Goal: Information Seeking & Learning: Learn about a topic

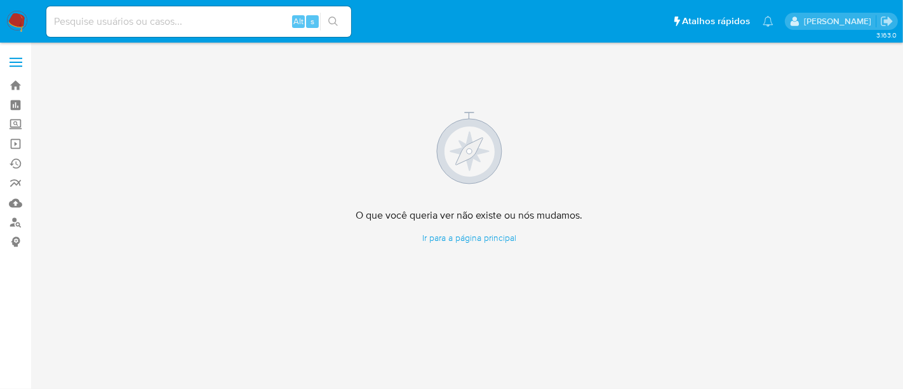
click at [18, 15] on img at bounding box center [17, 22] width 22 height 22
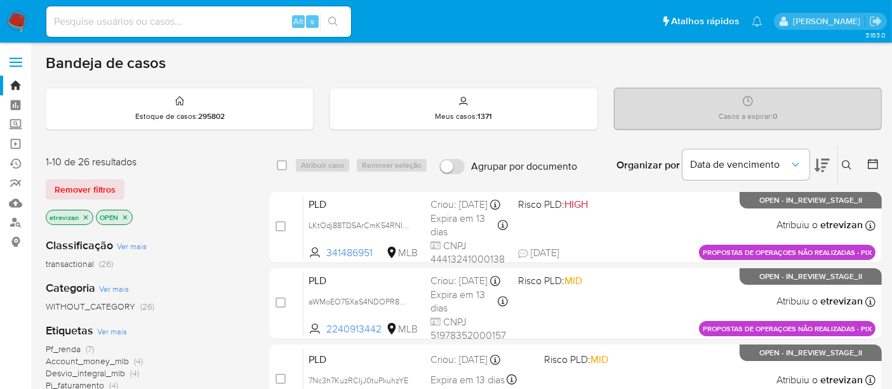
click at [177, 15] on input at bounding box center [198, 21] width 305 height 17
paste input "Vy8l9LtAtU1dpqNdvbmfOgAD"
type input "Vy8l9LtAtU1dpqNdvbmfOgAD"
click at [333, 19] on icon "search-icon" at bounding box center [333, 22] width 10 height 10
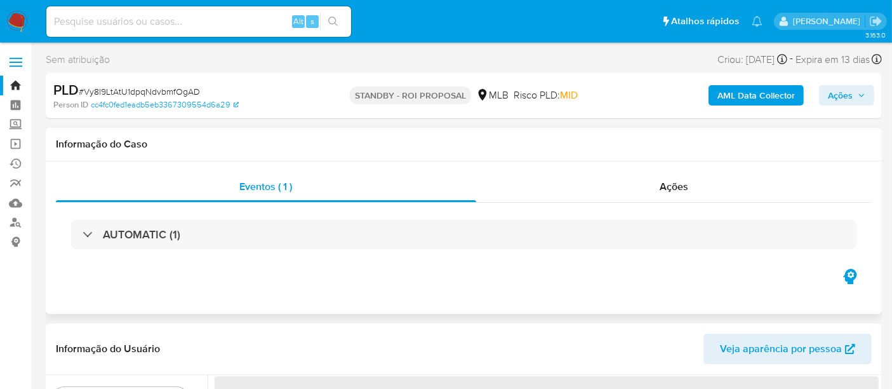
select select "10"
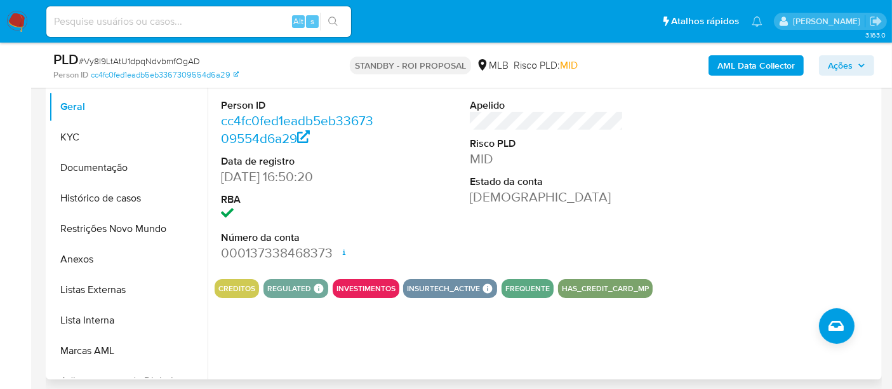
scroll to position [282, 0]
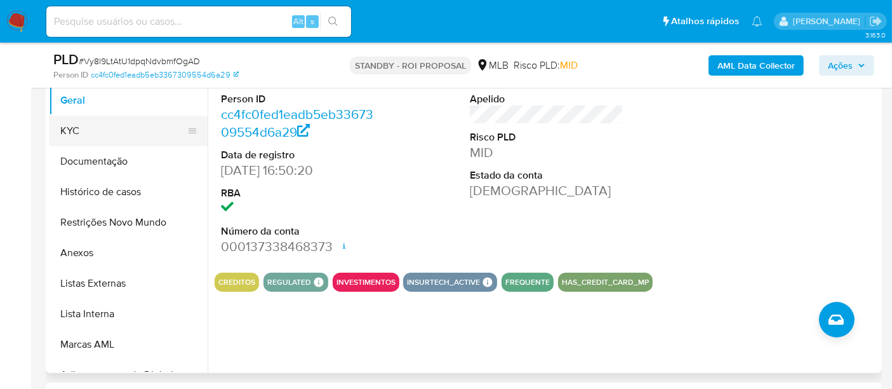
click at [99, 131] on button "KYC" at bounding box center [123, 131] width 149 height 30
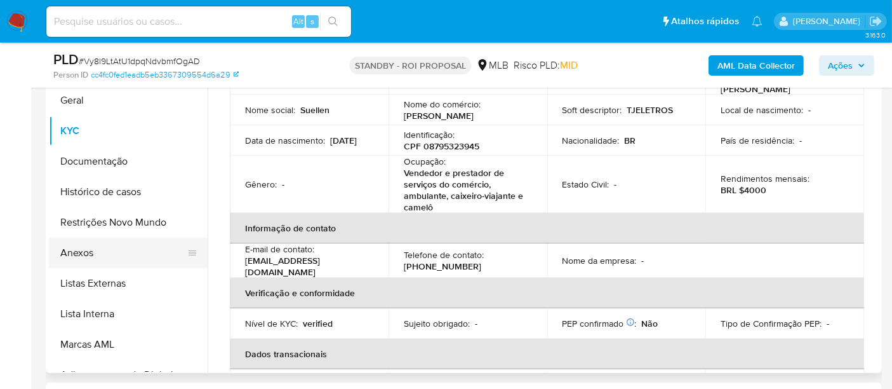
scroll to position [0, 0]
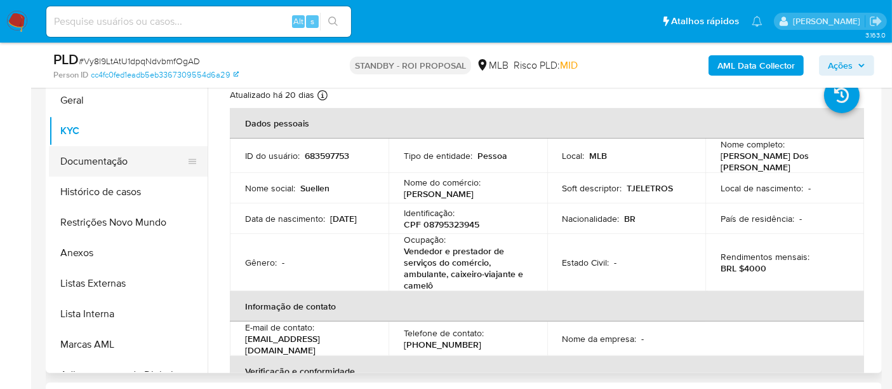
click at [84, 164] on button "Documentação" at bounding box center [123, 161] width 149 height 30
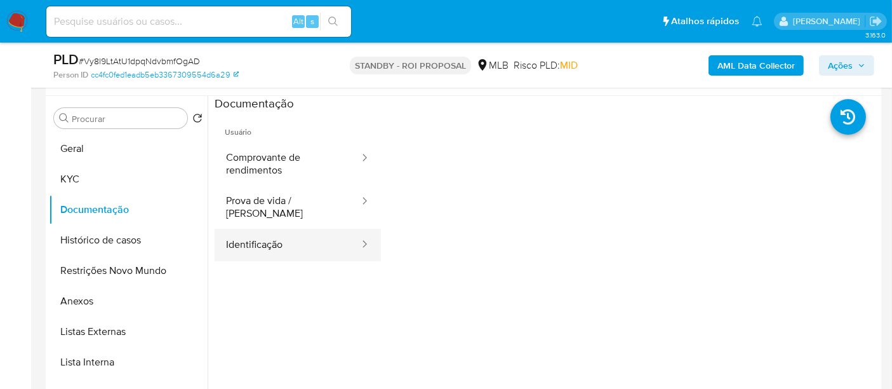
scroll to position [211, 0]
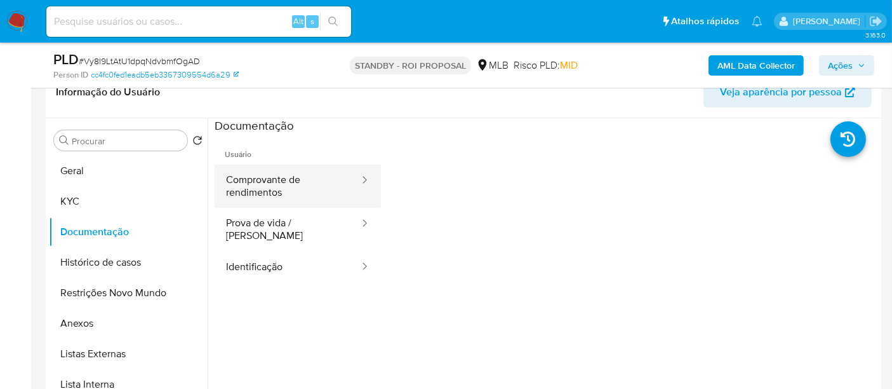
click at [276, 187] on button "Comprovante de rendimentos" at bounding box center [288, 185] width 146 height 43
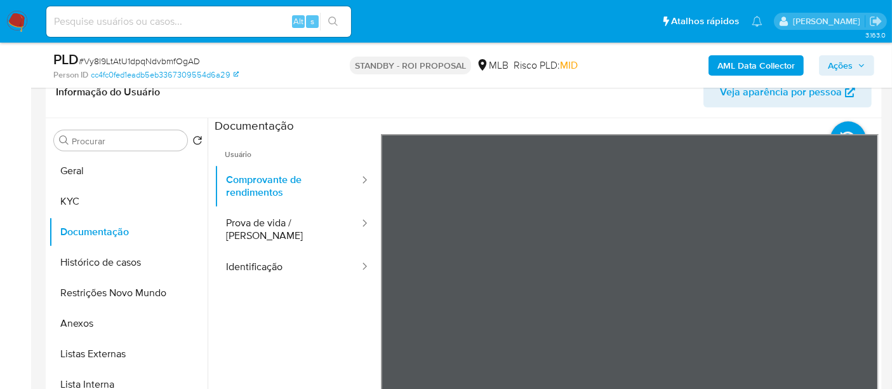
click at [862, 203] on section at bounding box center [547, 329] width 664 height 422
drag, startPoint x: 867, startPoint y: 157, endPoint x: 486, endPoint y: 396, distance: 449.6
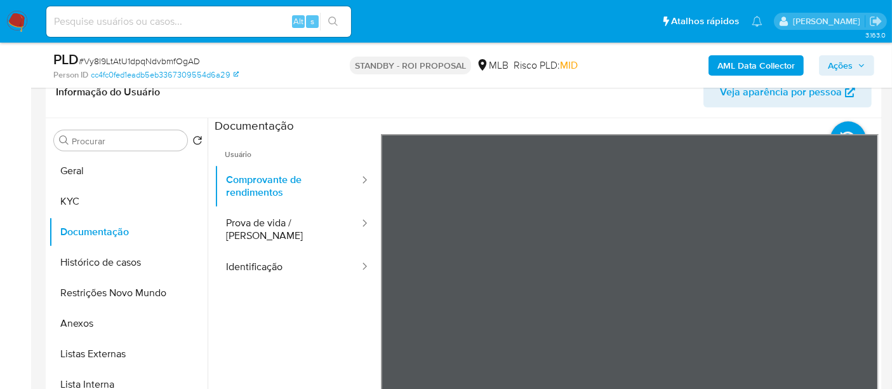
click at [70, 208] on button "KYC" at bounding box center [123, 201] width 149 height 30
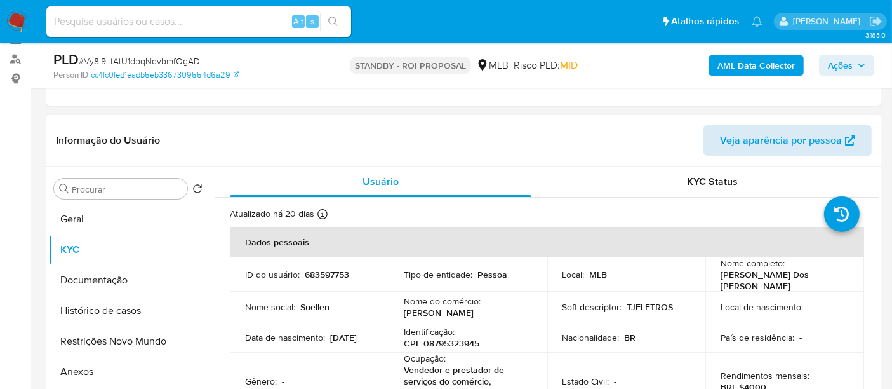
scroll to position [137, 0]
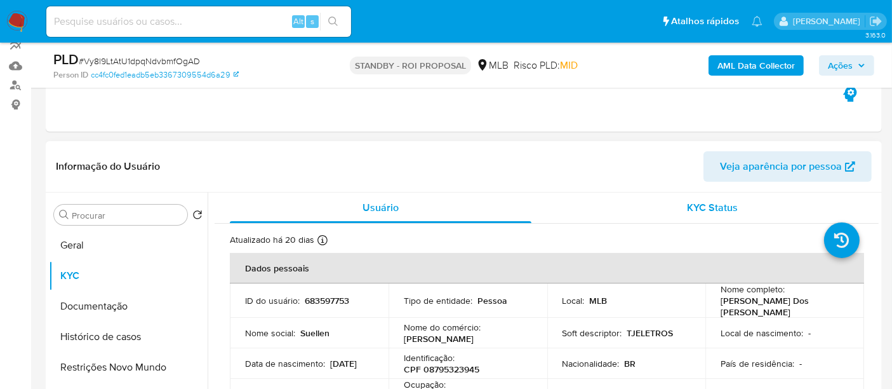
click at [723, 204] on span "KYC Status" at bounding box center [713, 207] width 51 height 15
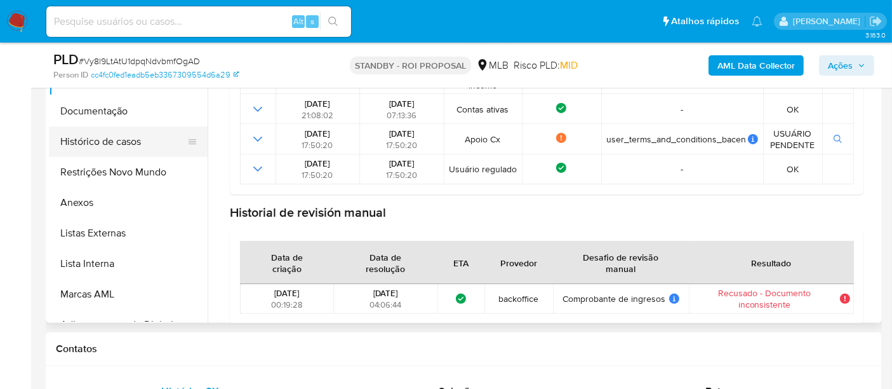
scroll to position [252, 0]
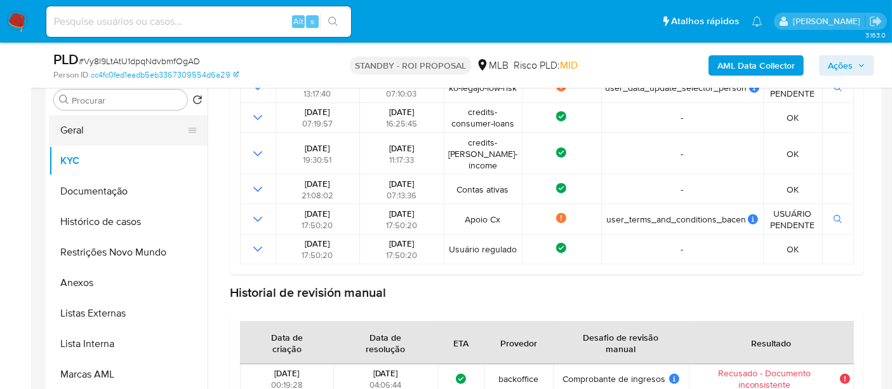
click at [88, 123] on button "Geral" at bounding box center [123, 130] width 149 height 30
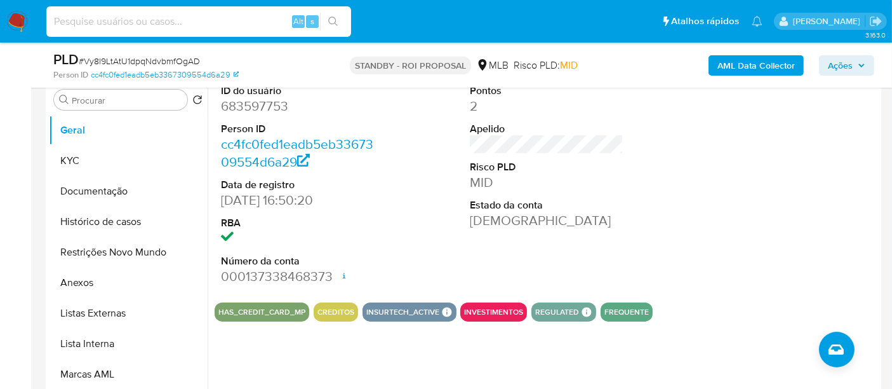
click at [136, 19] on input at bounding box center [198, 21] width 305 height 17
paste input "pUUm5rPA8KrZlOtDt4eTZYLL"
type input "pUUm5rPA8KrZlOtDt4eTZYLL"
click at [332, 19] on icon "search-icon" at bounding box center [333, 22] width 10 height 10
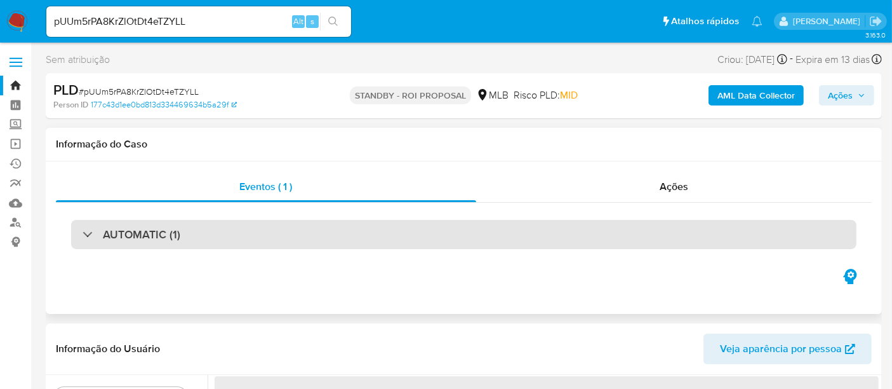
select select "10"
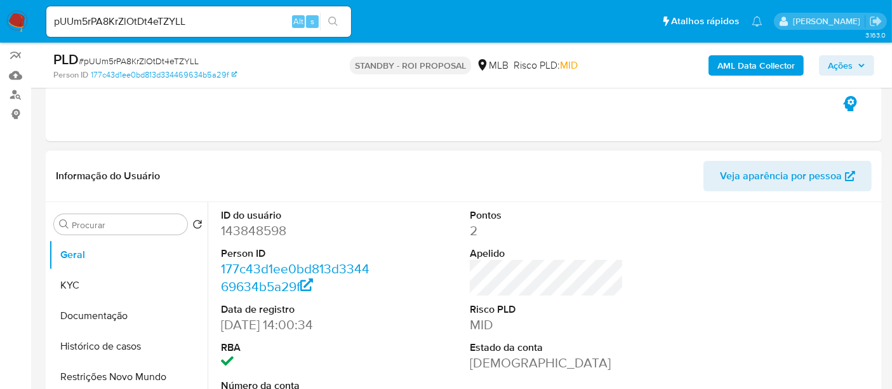
scroll to position [141, 0]
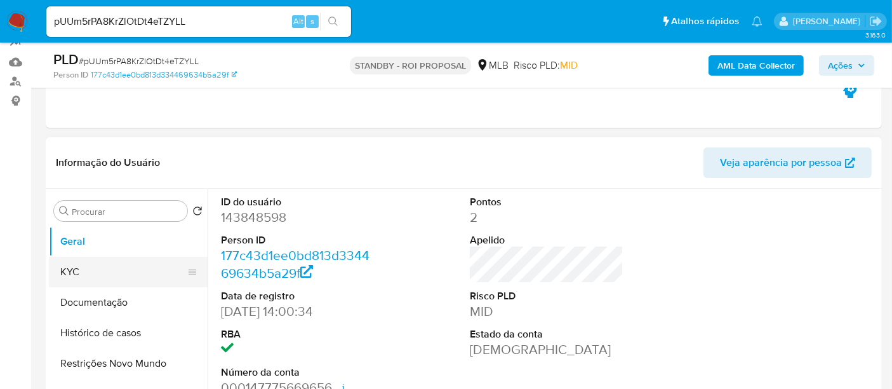
click at [70, 266] on button "KYC" at bounding box center [123, 272] width 149 height 30
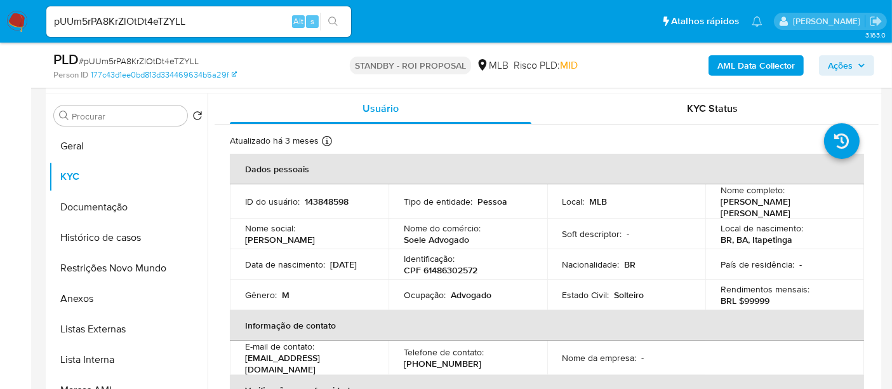
scroll to position [246, 0]
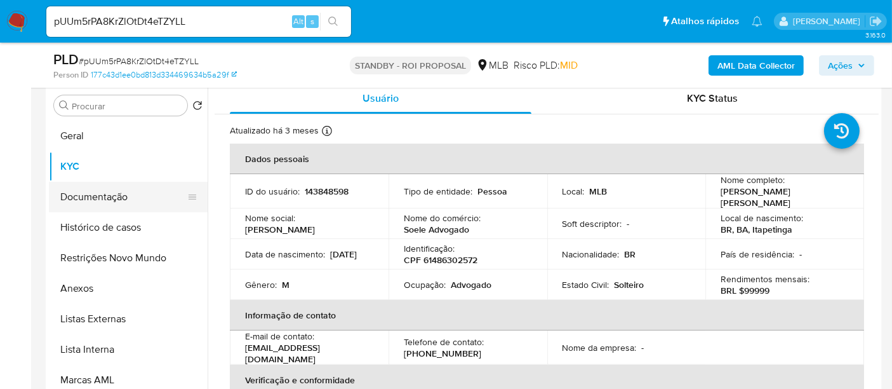
click at [110, 198] on button "Documentação" at bounding box center [123, 197] width 149 height 30
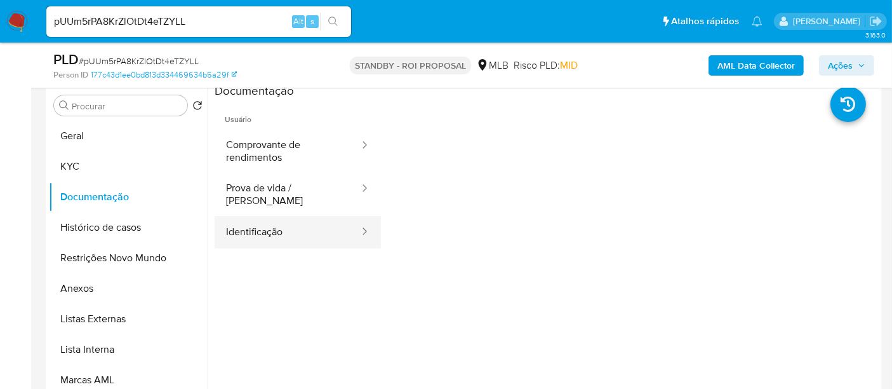
click at [276, 220] on button "Identificação" at bounding box center [288, 232] width 146 height 32
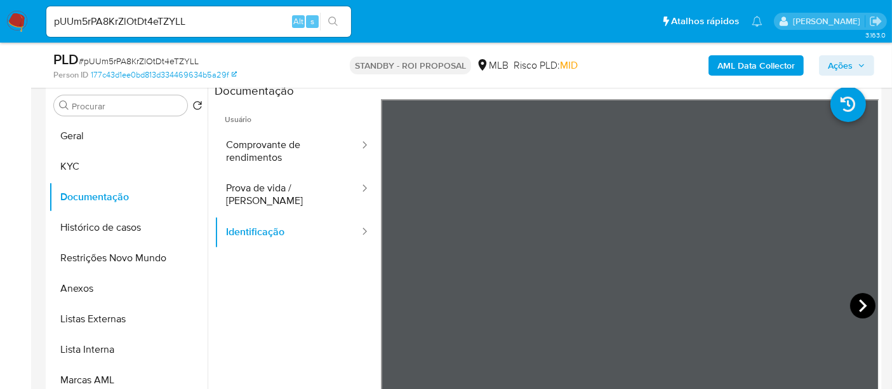
click at [859, 309] on icon at bounding box center [863, 305] width 8 height 13
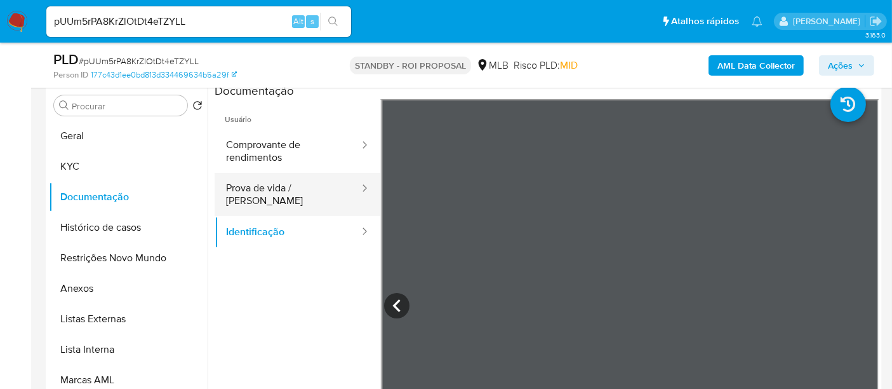
click at [267, 189] on button "Prova de vida / [PERSON_NAME]" at bounding box center [288, 194] width 146 height 43
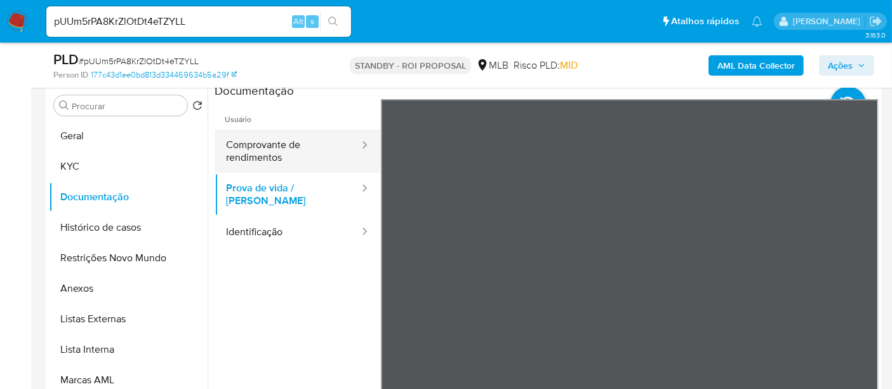
click at [258, 144] on button "Comprovante de rendimentos" at bounding box center [288, 151] width 146 height 43
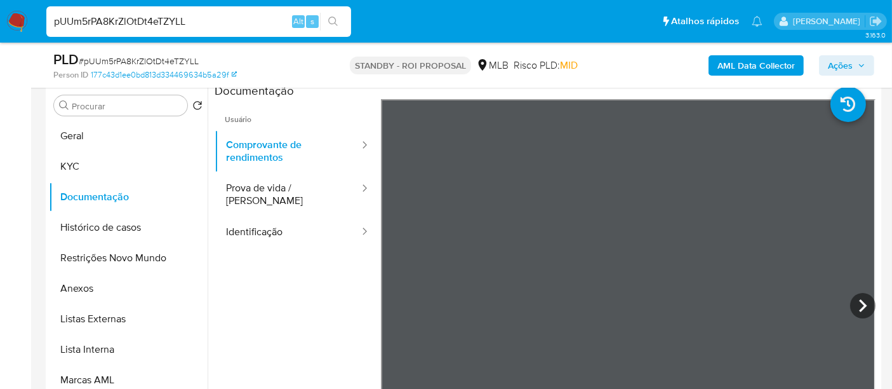
drag, startPoint x: 204, startPoint y: 23, endPoint x: 0, endPoint y: 24, distance: 204.5
click at [0, 24] on nav "Pausado Ver notificaciones pUUm5rPA8KrZlOtDt4eTZYLL Alt s Atalhos rápidos Presi…" at bounding box center [446, 21] width 892 height 43
paste input "YKH7feNwdoZl9iPQAkzhDZbE"
type input "YKH7feNwdoZl9iPQAkzhDZbE"
click at [331, 20] on icon "search-icon" at bounding box center [333, 22] width 10 height 10
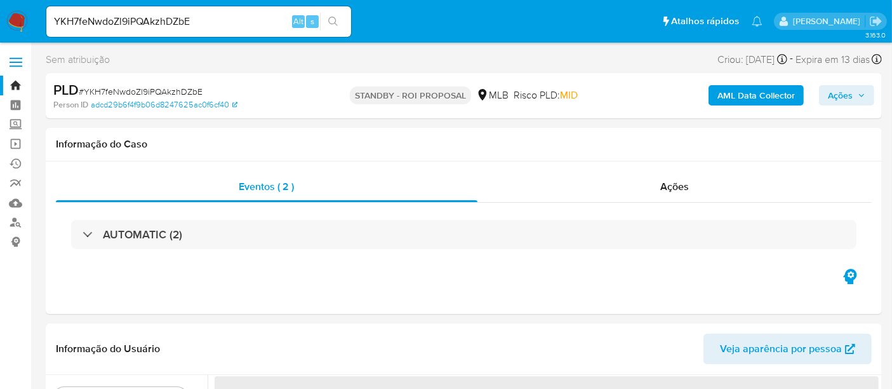
select select "10"
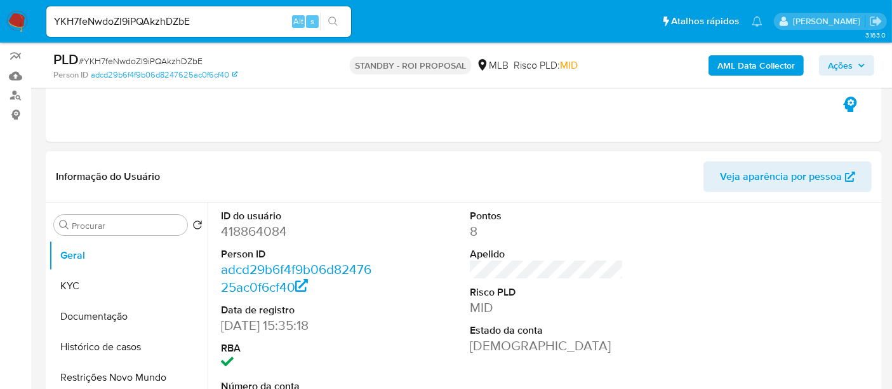
scroll to position [141, 0]
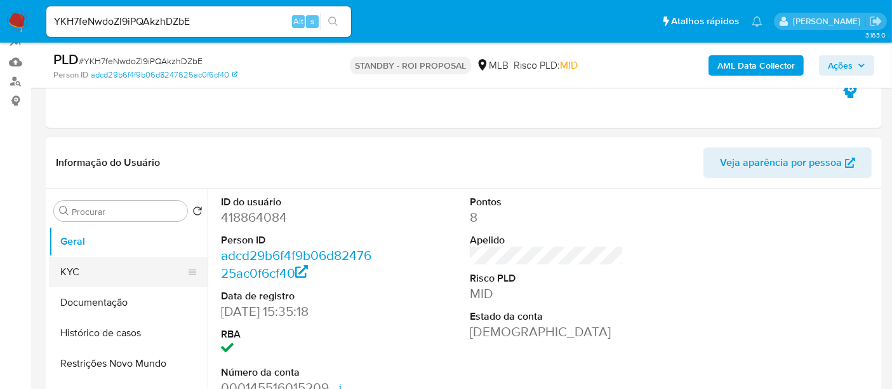
click at [90, 274] on button "KYC" at bounding box center [123, 272] width 149 height 30
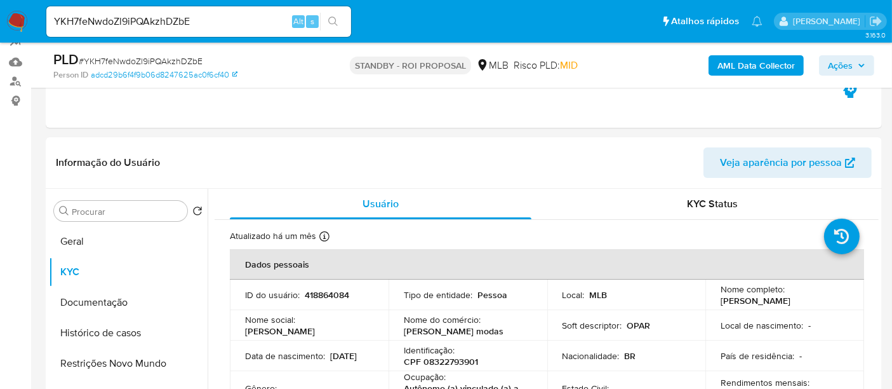
scroll to position [208, 0]
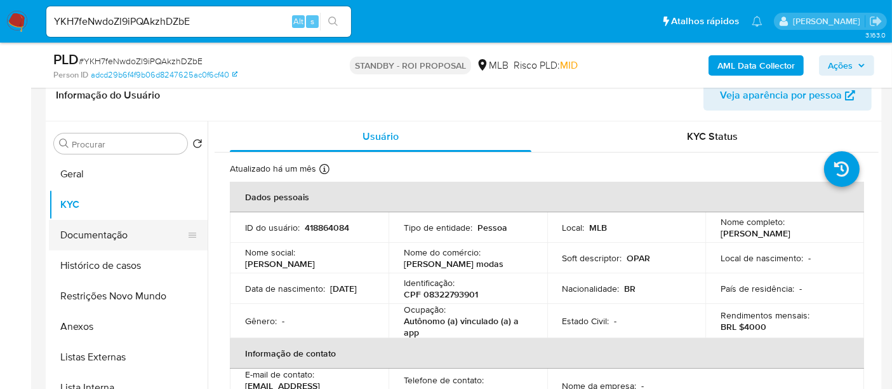
click at [95, 233] on button "Documentação" at bounding box center [123, 235] width 149 height 30
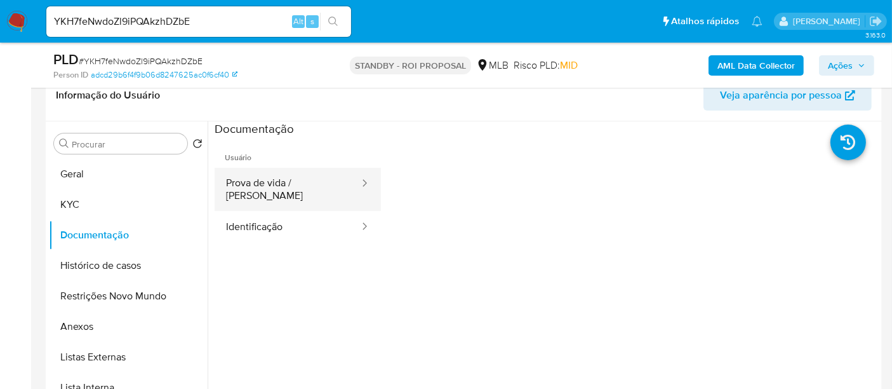
click at [283, 178] on button "Prova de vida / [PERSON_NAME]" at bounding box center [288, 189] width 146 height 43
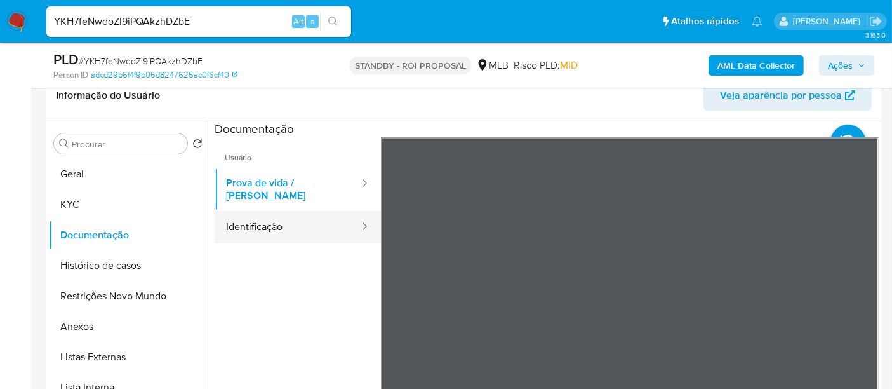
click at [252, 211] on button "Identificação" at bounding box center [288, 227] width 146 height 32
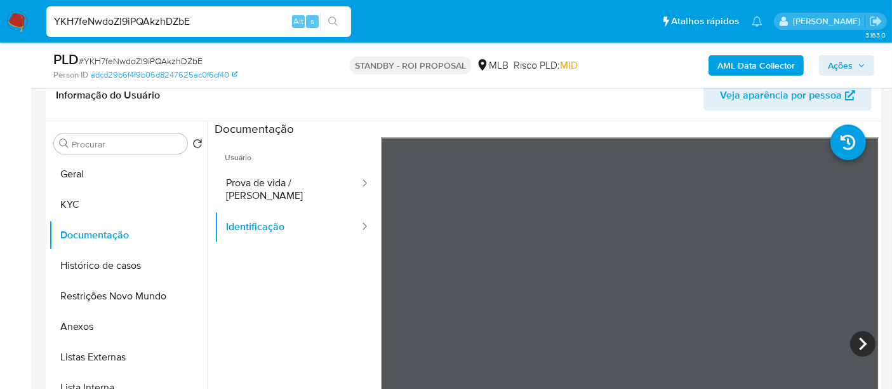
drag, startPoint x: 204, startPoint y: 22, endPoint x: 0, endPoint y: 19, distance: 204.5
click at [0, 19] on nav "Pausado Ver notificaciones YKH7feNwdoZl9iPQAkzhDZbE Alt s Atalhos rápidos Presi…" at bounding box center [446, 21] width 892 height 43
paste input "vB0rcwI5t7kFheIKGWcEH9LG"
type input "vB0rcwI5t7kFheIKGWcEH9LG"
click at [333, 20] on icon "search-icon" at bounding box center [333, 22] width 10 height 10
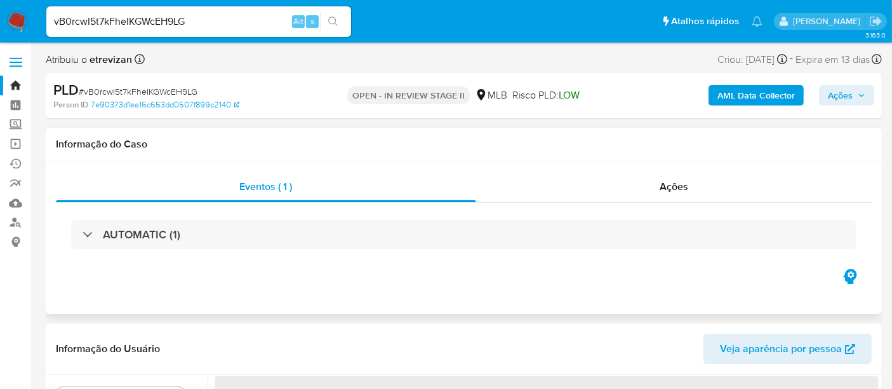
select select "10"
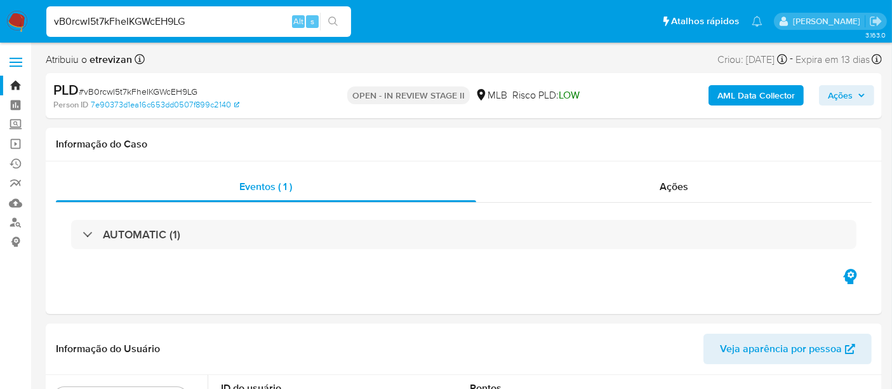
drag, startPoint x: 212, startPoint y: 24, endPoint x: 0, endPoint y: 24, distance: 212.1
click at [0, 24] on nav "Pausado Ver notificaciones vB0rcwI5t7kFheIKGWcEH9LG Alt s Atalhos rápidos Presi…" at bounding box center [446, 21] width 892 height 43
click at [333, 19] on icon "search-icon" at bounding box center [333, 22] width 10 height 10
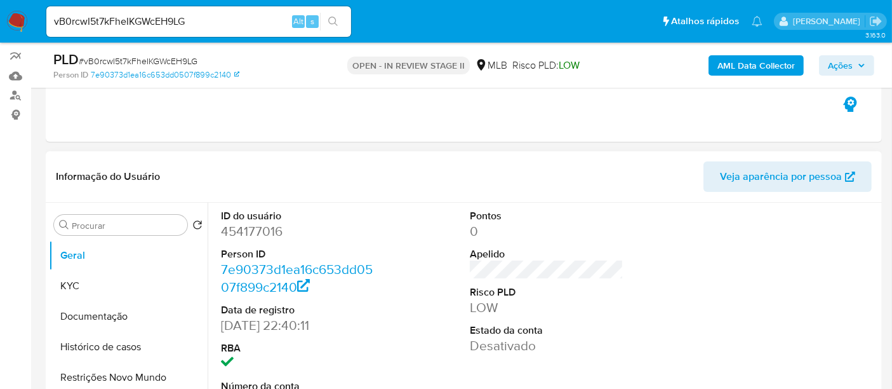
scroll to position [141, 0]
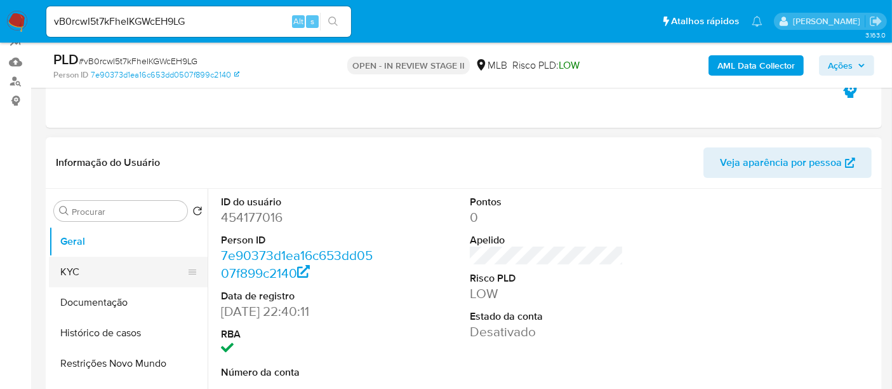
drag, startPoint x: 77, startPoint y: 266, endPoint x: 91, endPoint y: 266, distance: 14.0
click at [77, 266] on button "KYC" at bounding box center [123, 272] width 149 height 30
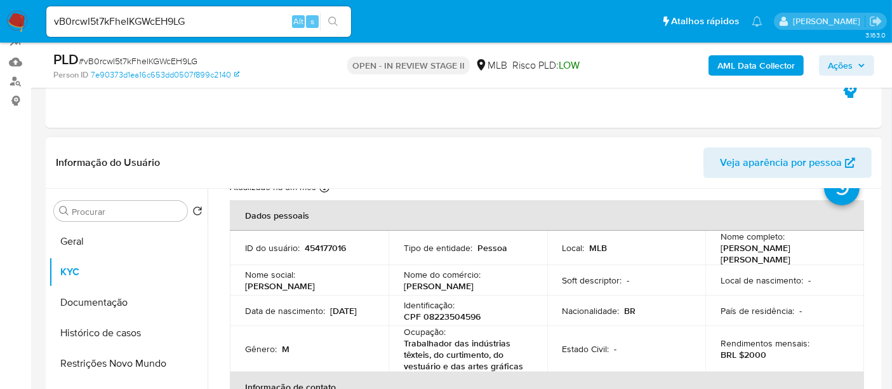
scroll to position [70, 0]
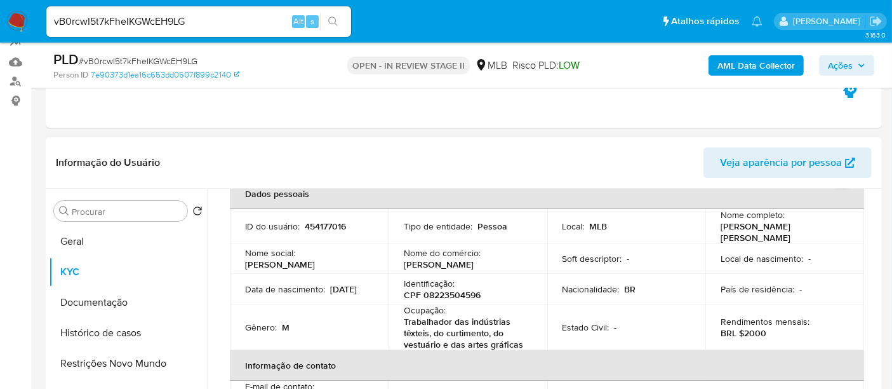
drag, startPoint x: 244, startPoint y: 297, endPoint x: 299, endPoint y: 298, distance: 54.6
click at [299, 295] on div "Data de nascimento : 24/01/2003" at bounding box center [309, 288] width 128 height 11
copy p "24/01/2003"
click at [96, 304] on button "Documentação" at bounding box center [123, 302] width 149 height 30
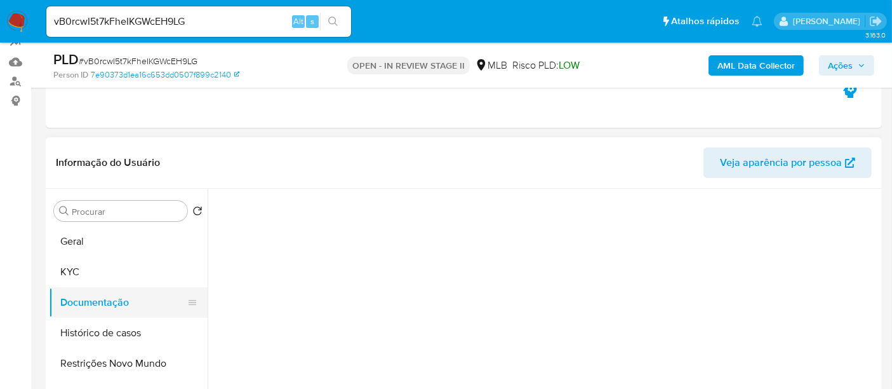
scroll to position [0, 0]
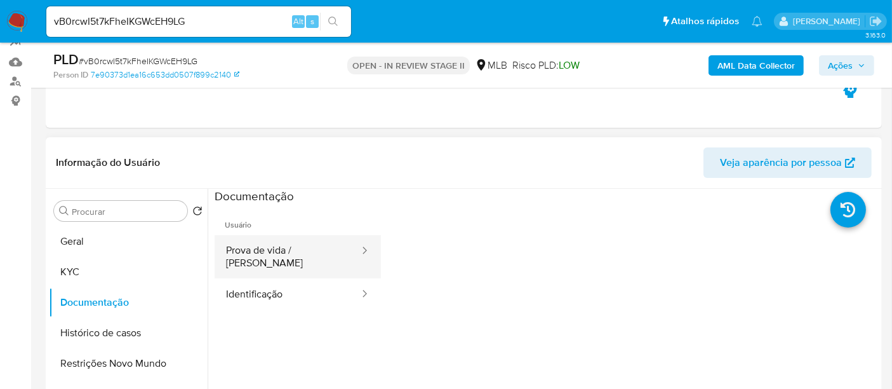
click at [307, 253] on button "Prova de vida / [PERSON_NAME]" at bounding box center [288, 256] width 146 height 43
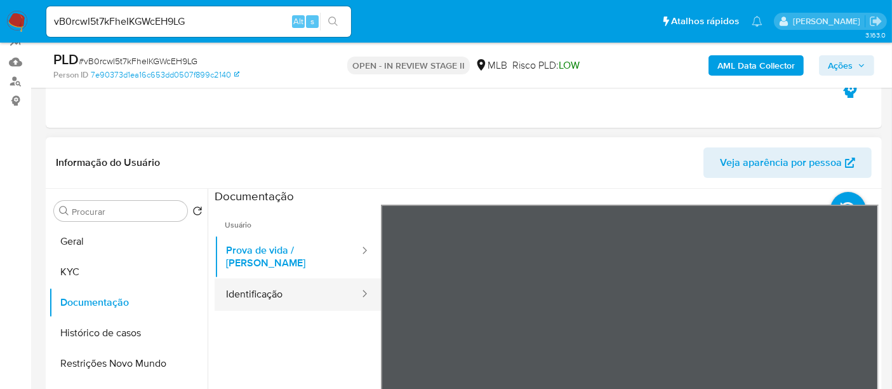
click at [267, 279] on button "Identificação" at bounding box center [288, 294] width 146 height 32
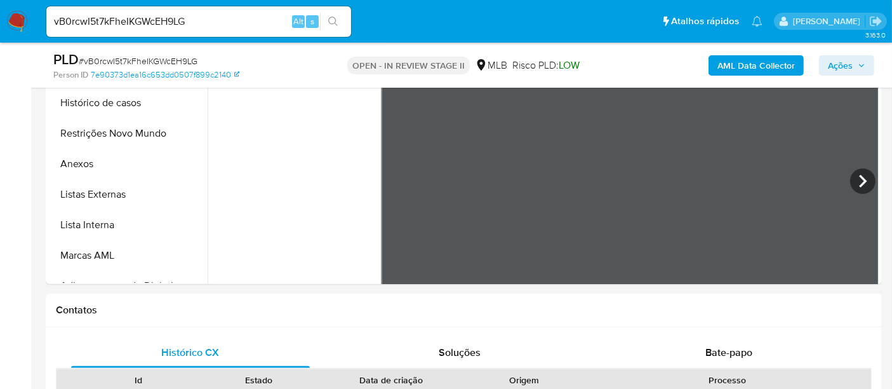
scroll to position [377, 0]
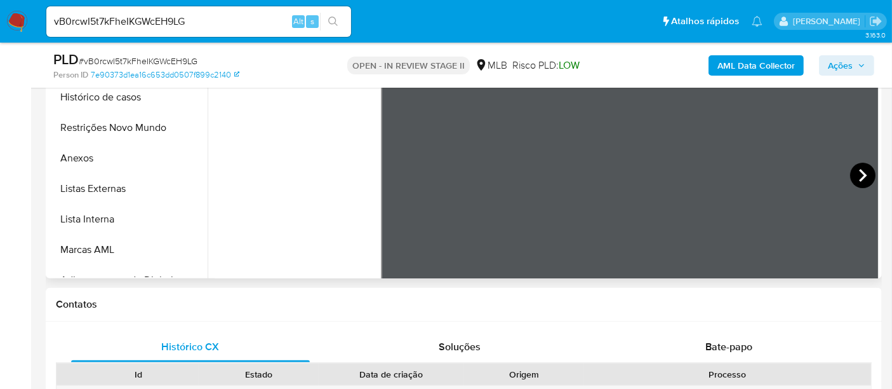
click at [852, 172] on icon at bounding box center [862, 175] width 25 height 25
click at [396, 171] on icon at bounding box center [396, 175] width 8 height 13
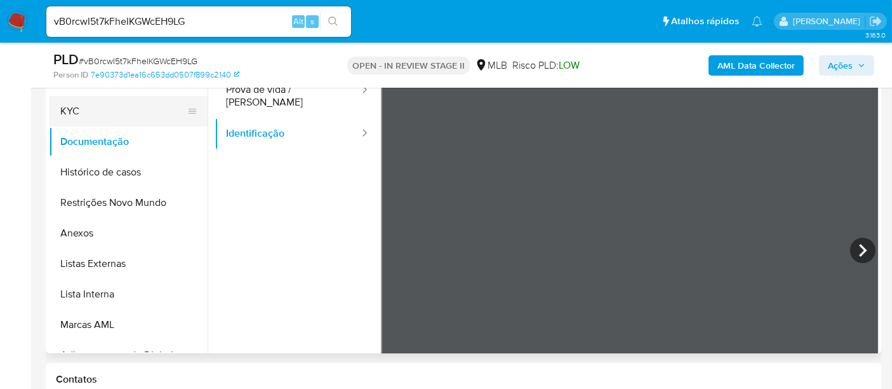
scroll to position [236, 0]
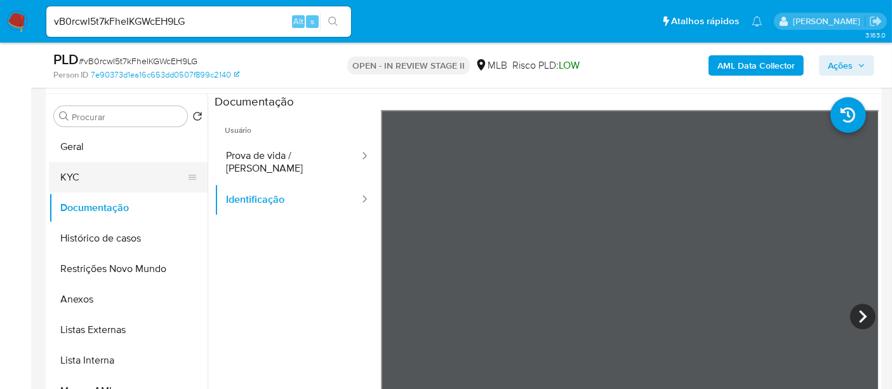
click at [76, 173] on button "KYC" at bounding box center [123, 177] width 149 height 30
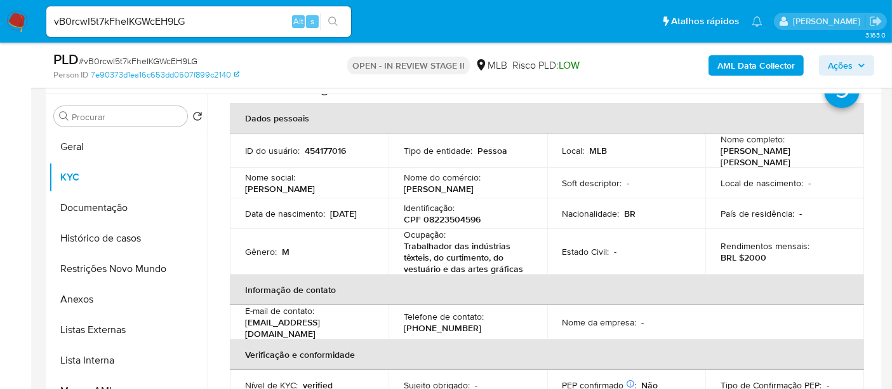
scroll to position [0, 0]
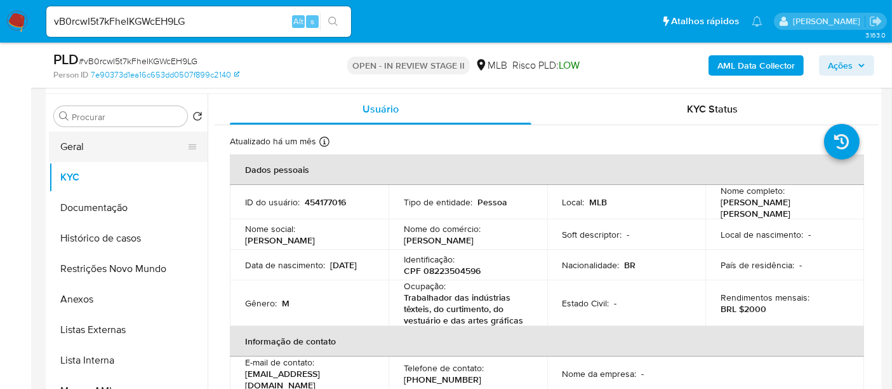
click at [80, 145] on button "Geral" at bounding box center [123, 146] width 149 height 30
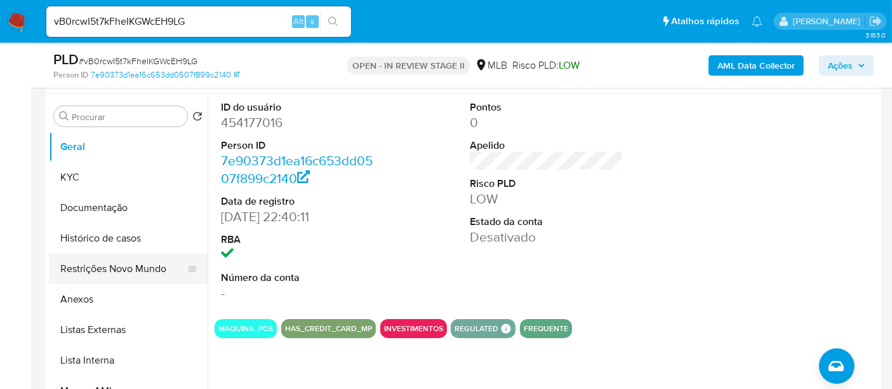
click at [113, 268] on button "Restrições Novo Mundo" at bounding box center [123, 268] width 149 height 30
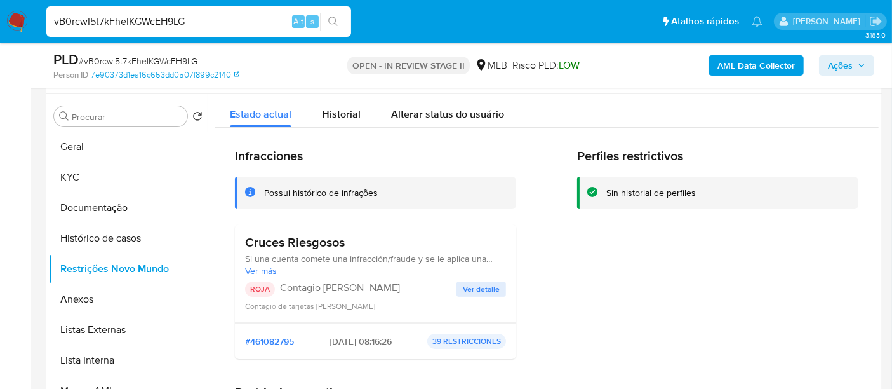
drag, startPoint x: 204, startPoint y: 16, endPoint x: 0, endPoint y: 16, distance: 203.8
click at [0, 16] on nav "Pausado Ver notificaciones vB0rcwI5t7kFheIKGWcEH9LG Alt s Atalhos rápidos Presi…" at bounding box center [446, 21] width 892 height 43
paste input "r5UhPUycpzRYztwakfK7ddfl"
type input "r5UhPUycpzRYztwakfK7ddfl"
click at [335, 18] on icon "search-icon" at bounding box center [333, 22] width 10 height 10
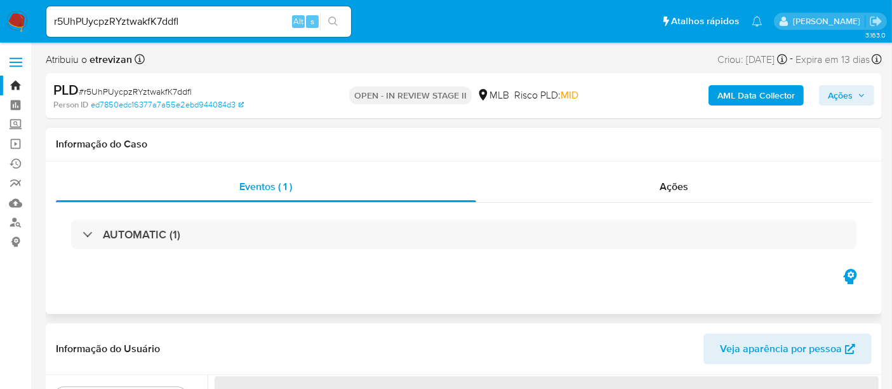
select select "10"
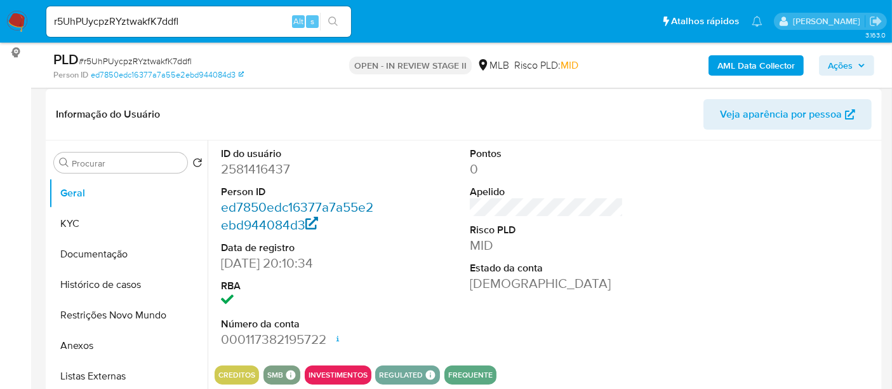
scroll to position [211, 0]
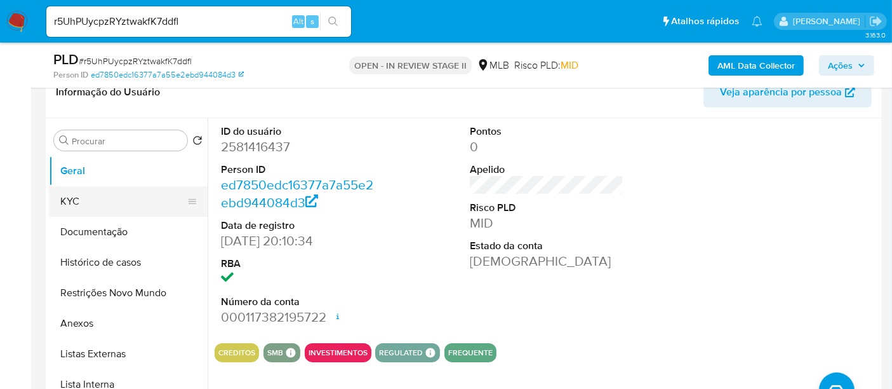
click at [83, 202] on button "KYC" at bounding box center [123, 201] width 149 height 30
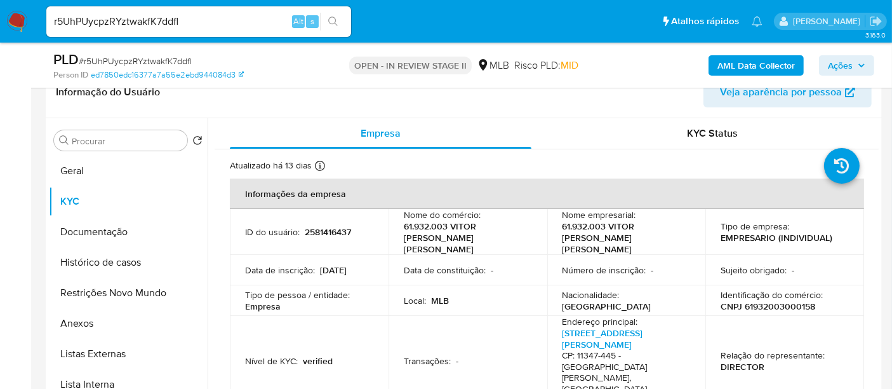
scroll to position [70, 0]
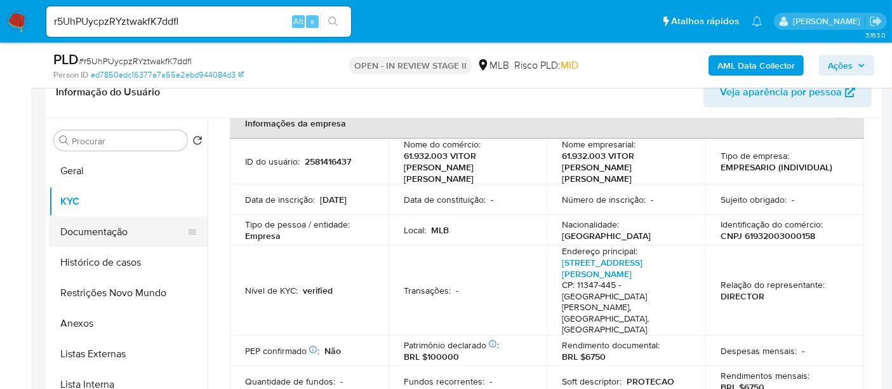
drag, startPoint x: 77, startPoint y: 225, endPoint x: 89, endPoint y: 229, distance: 12.0
click at [77, 225] on button "Documentação" at bounding box center [123, 232] width 149 height 30
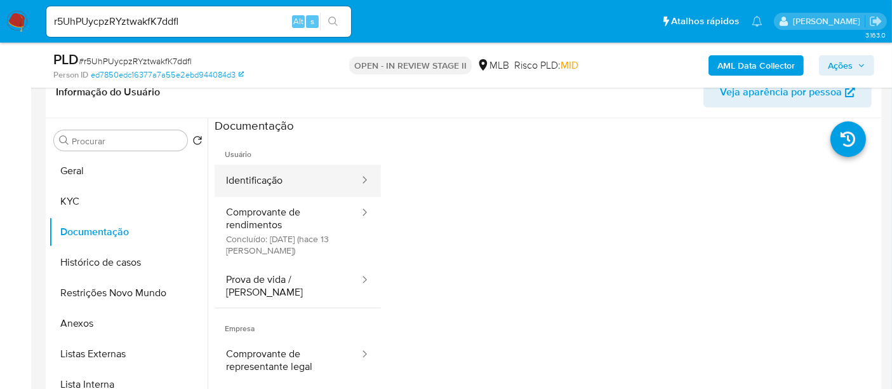
click at [272, 184] on button "Identificação" at bounding box center [288, 180] width 146 height 32
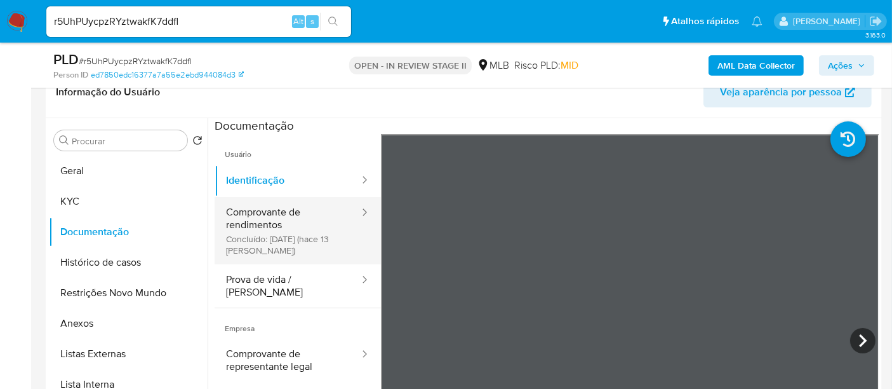
click at [270, 217] on button "Comprovante de rendimentos Concluído: 01/10/2025 (hace 13 días)" at bounding box center [288, 230] width 146 height 67
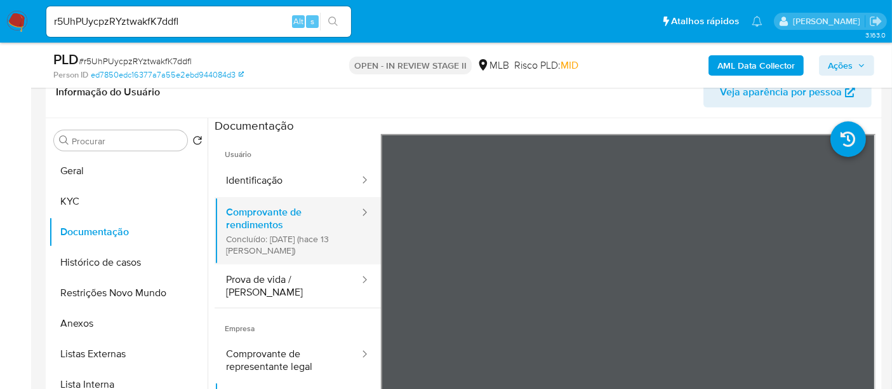
scroll to position [70, 0]
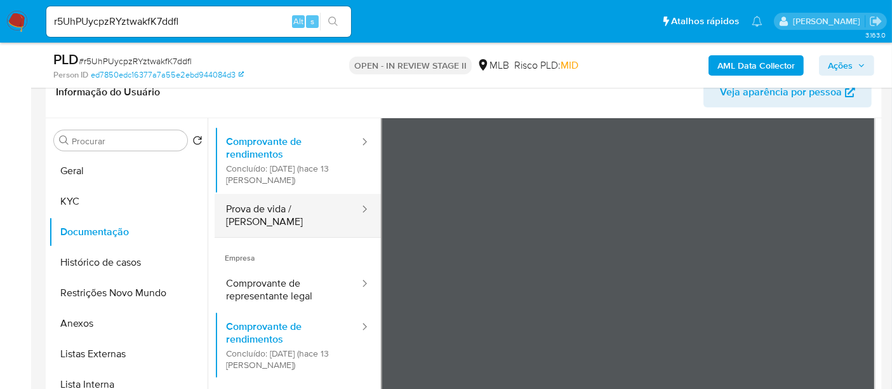
click at [279, 208] on button "Prova de vida / [PERSON_NAME]" at bounding box center [288, 215] width 146 height 43
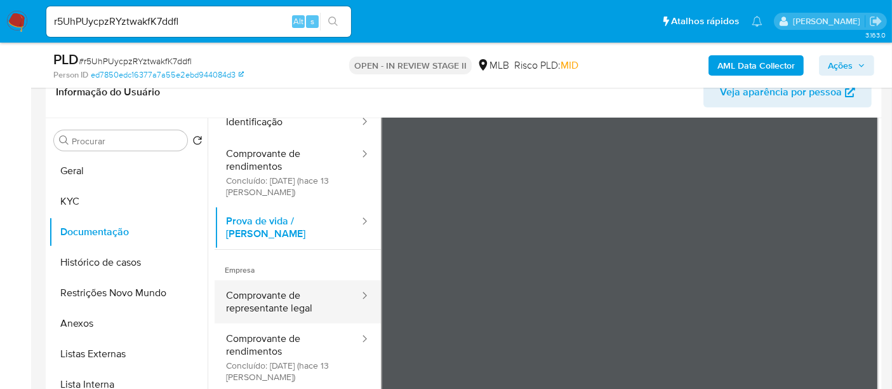
scroll to position [0, 0]
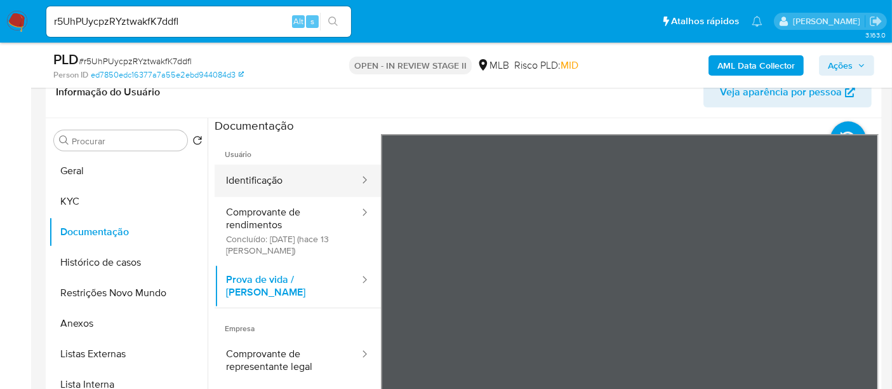
click at [272, 183] on button "Identificação" at bounding box center [288, 180] width 146 height 32
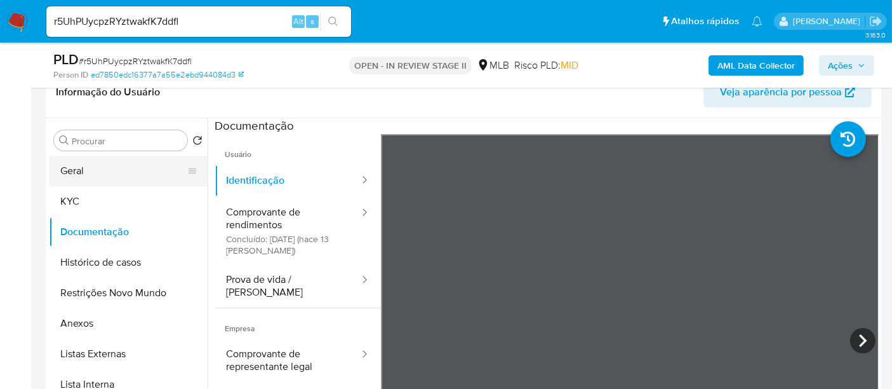
click at [94, 173] on button "Geral" at bounding box center [123, 171] width 149 height 30
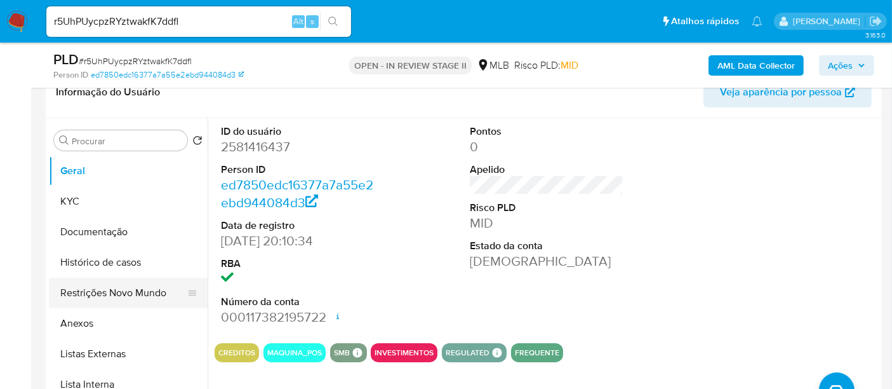
click at [96, 293] on button "Restrições Novo Mundo" at bounding box center [123, 293] width 149 height 30
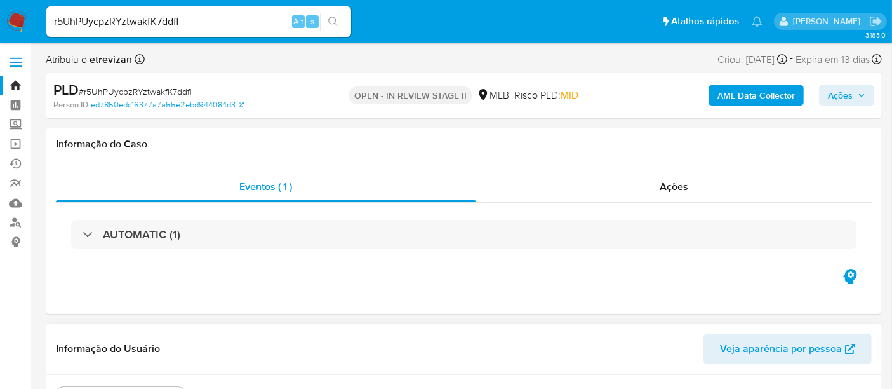
scroll to position [141, 0]
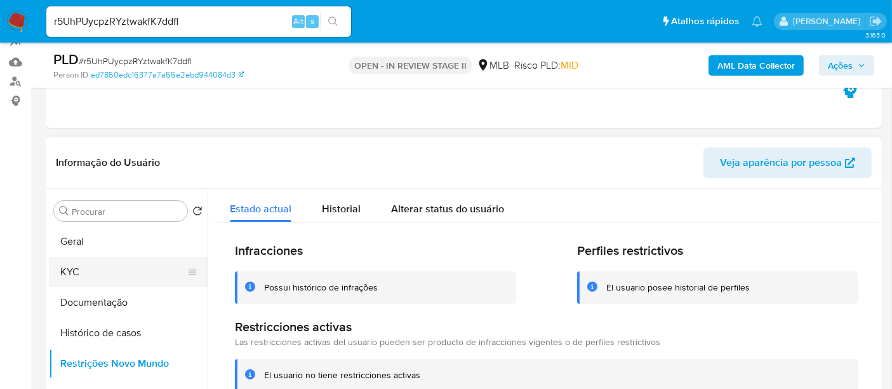
click at [68, 271] on button "KYC" at bounding box center [123, 272] width 149 height 30
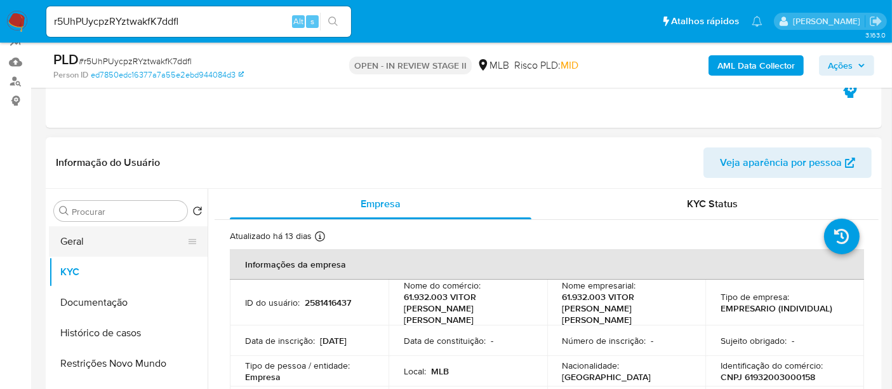
click at [80, 246] on button "Geral" at bounding box center [123, 241] width 149 height 30
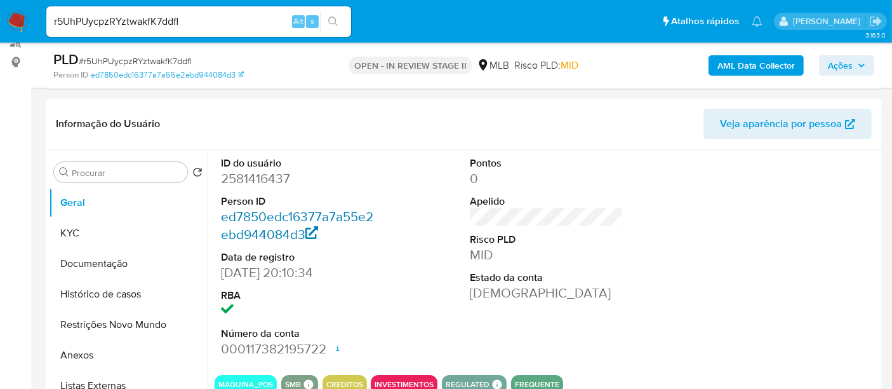
scroll to position [282, 0]
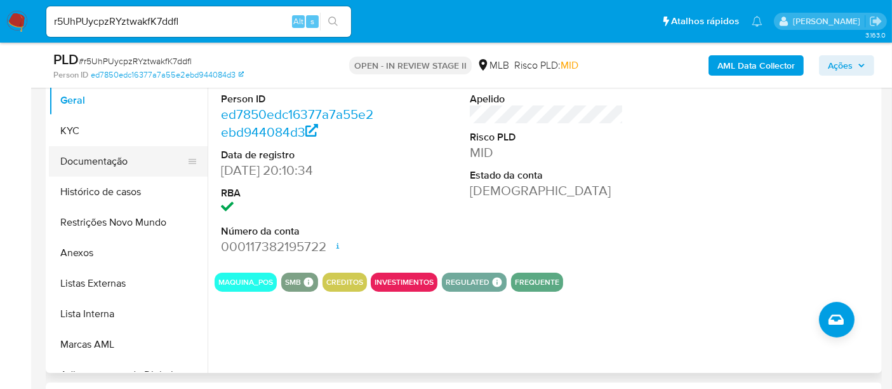
drag, startPoint x: 80, startPoint y: 162, endPoint x: 107, endPoint y: 161, distance: 27.3
click at [81, 162] on button "Documentação" at bounding box center [123, 161] width 149 height 30
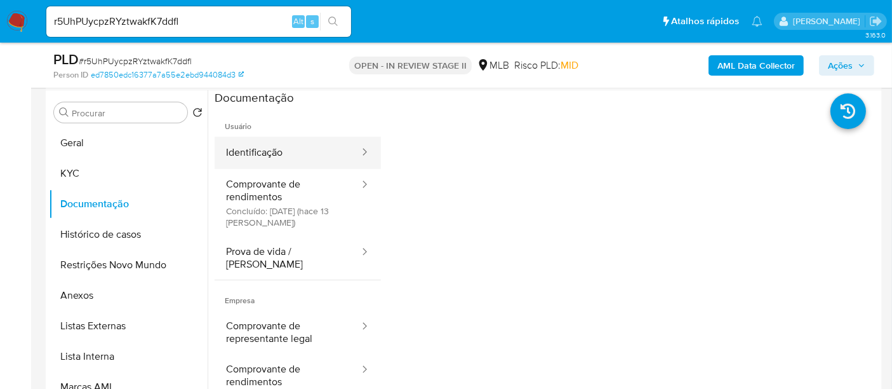
scroll to position [211, 0]
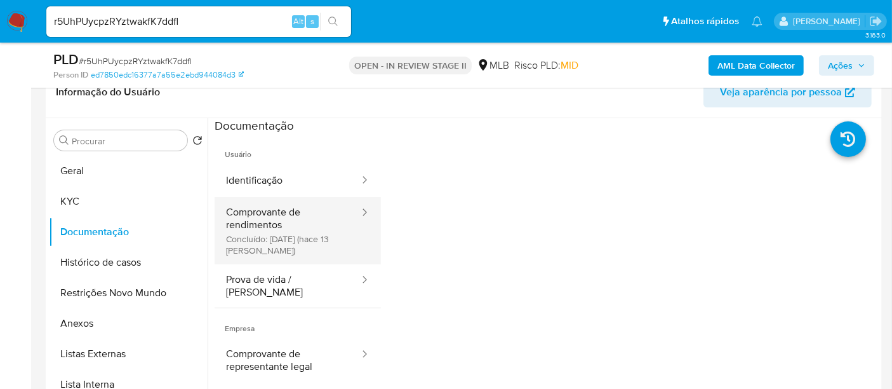
click at [257, 206] on button "Comprovante de rendimentos Concluído: 01/10/2025 (hace 13 días)" at bounding box center [288, 230] width 146 height 67
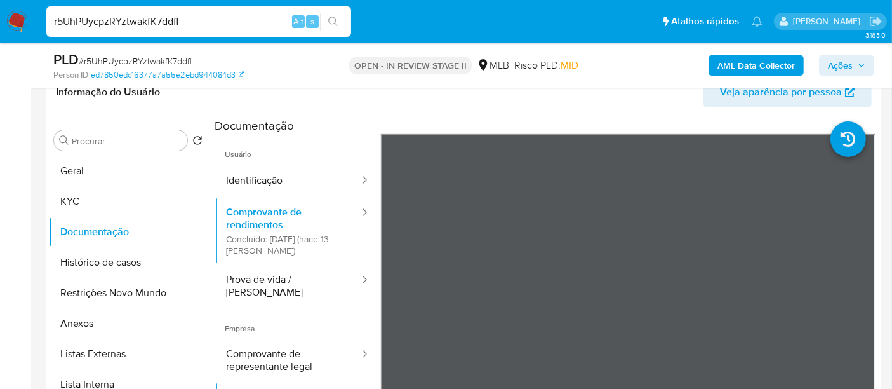
drag, startPoint x: 199, startPoint y: 20, endPoint x: 0, endPoint y: 3, distance: 199.5
click at [0, 6] on nav "Pausado Ver notificaciones r5UhPUycpzRYztwakfK7ddfl Alt s Atalhos rápidos Presi…" at bounding box center [446, 21] width 892 height 43
paste input "gI0eXAPzVo9dJOWuVHSC0iVf"
type input "gI0eXAPzVo9dJOWuVHSC0iVf"
click at [332, 18] on icon "search-icon" at bounding box center [333, 22] width 10 height 10
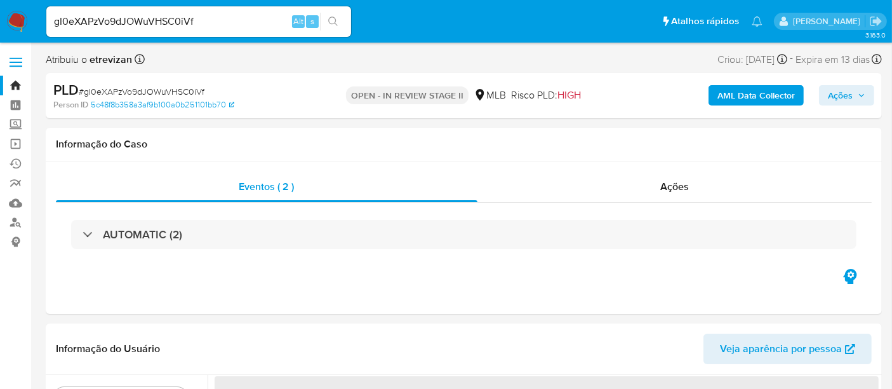
select select "10"
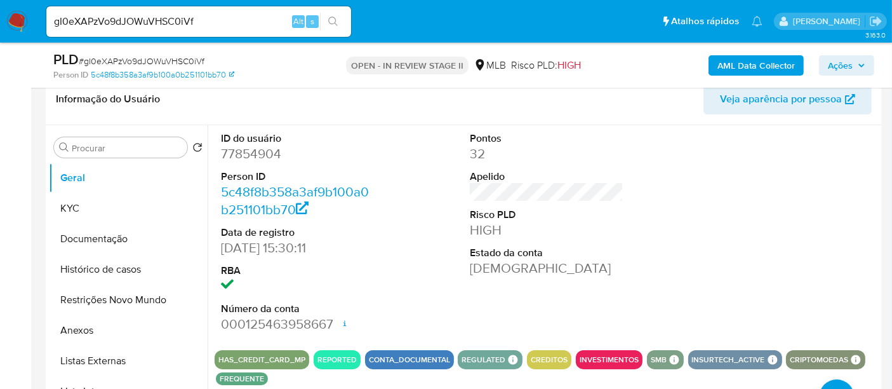
scroll to position [211, 0]
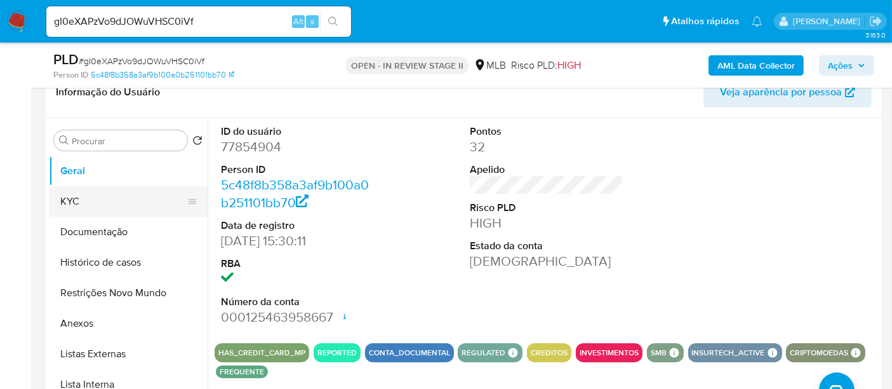
click at [108, 201] on button "KYC" at bounding box center [123, 201] width 149 height 30
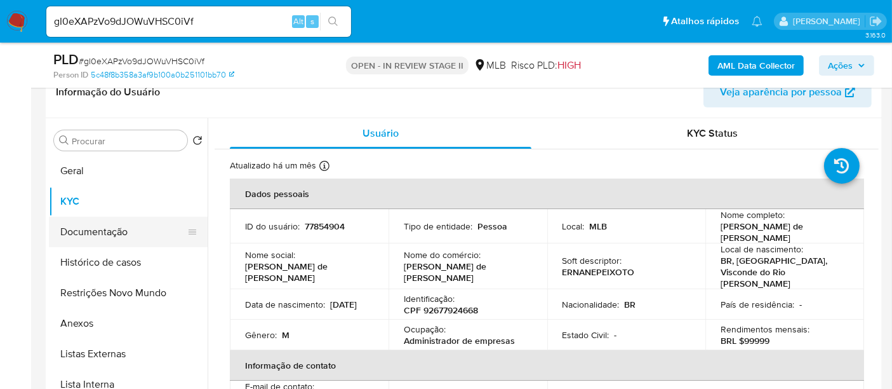
click at [103, 225] on button "Documentação" at bounding box center [123, 232] width 149 height 30
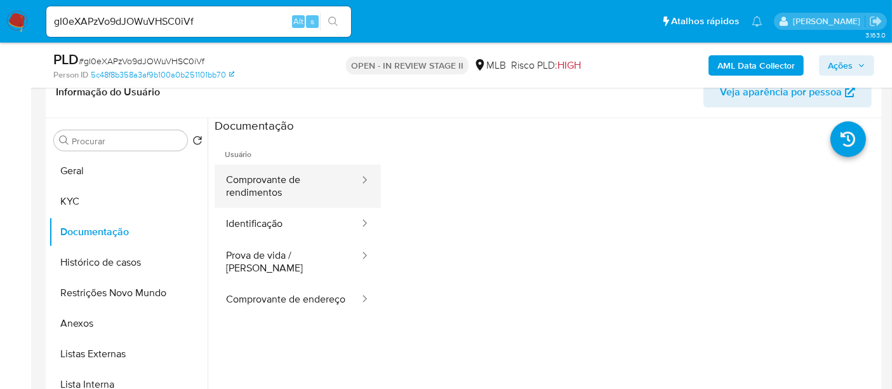
click at [293, 178] on button "Comprovante de rendimentos" at bounding box center [288, 185] width 146 height 43
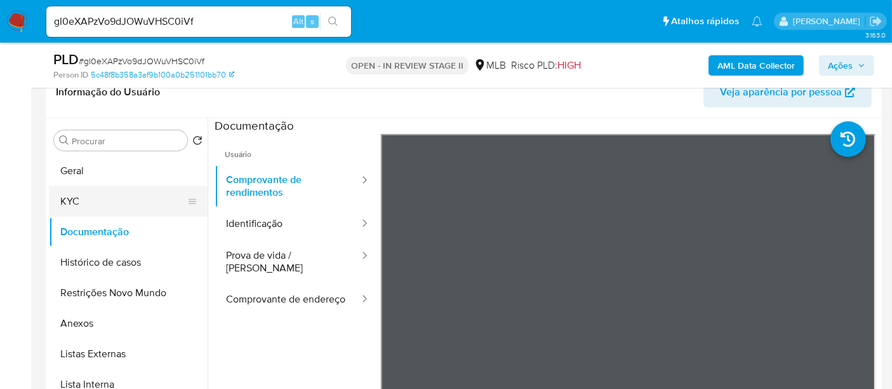
click at [79, 199] on button "KYC" at bounding box center [123, 201] width 149 height 30
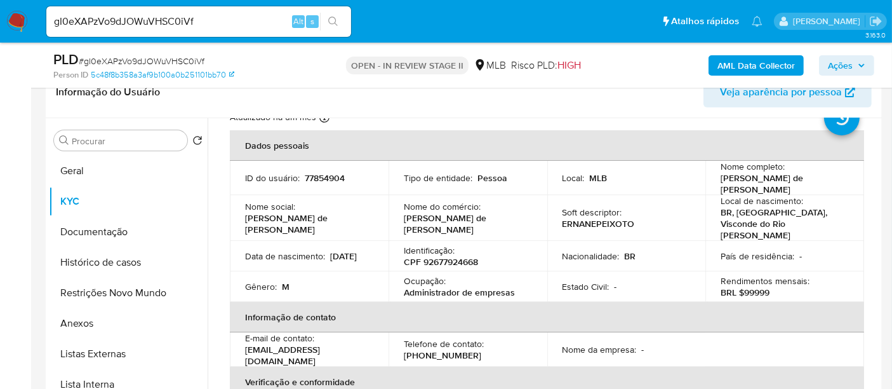
scroll to position [141, 0]
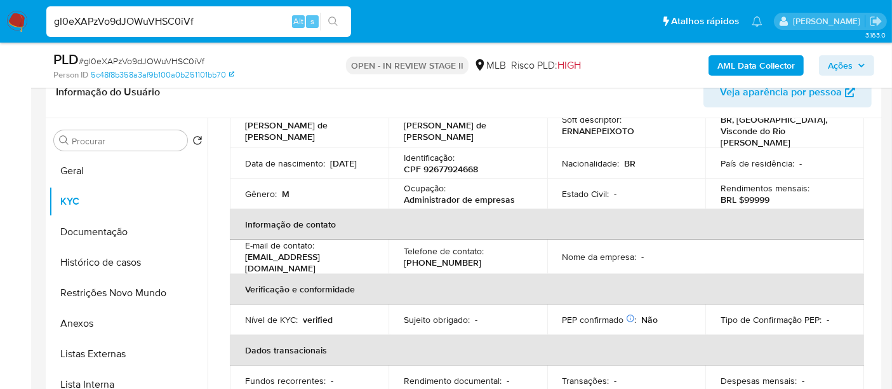
drag, startPoint x: 216, startPoint y: 20, endPoint x: 0, endPoint y: 21, distance: 215.9
click at [0, 21] on nav "Pausado Ver notificaciones gI0eXAPzVo9dJOWuVHSC0iVf Alt s Atalhos rápidos Presi…" at bounding box center [446, 21] width 892 height 43
paste input "0GbMs7K4D7FCdSOD3HrdSBSH"
type input "0GbMs7K4D7FCdSOD3HrdSBSH"
click at [332, 21] on icon "search-icon" at bounding box center [333, 22] width 10 height 10
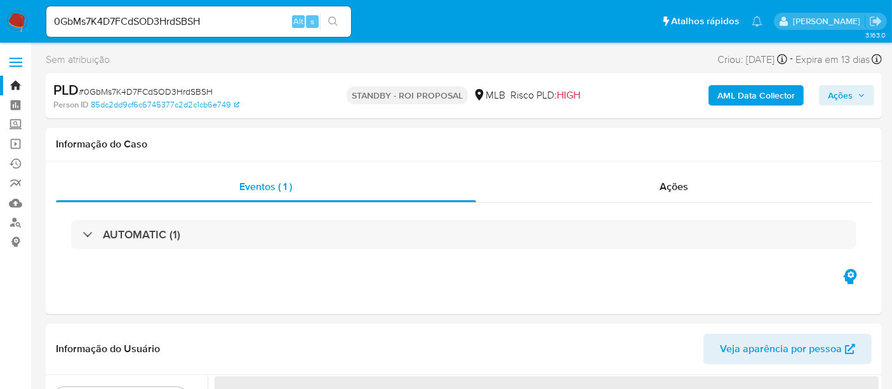
select select "10"
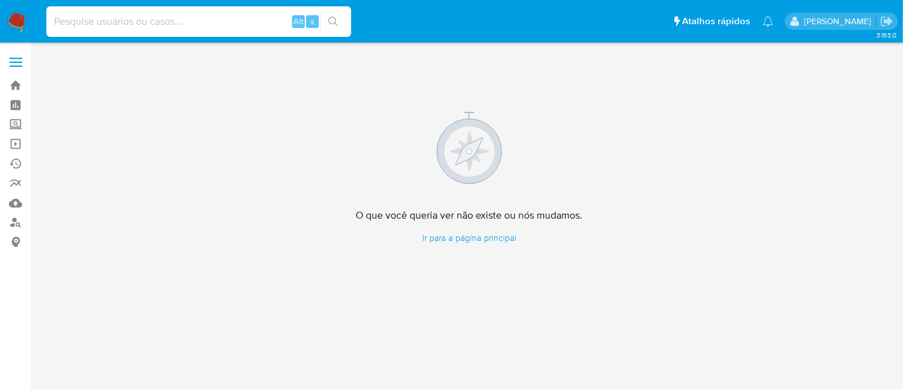
click at [180, 19] on input at bounding box center [198, 21] width 305 height 17
paste input "2651700604"
type input "2651700604"
click at [333, 22] on icon "search-icon" at bounding box center [333, 22] width 10 height 10
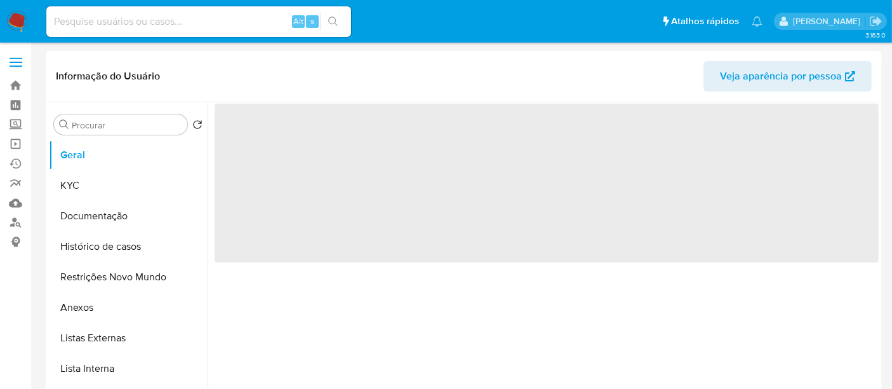
select select "10"
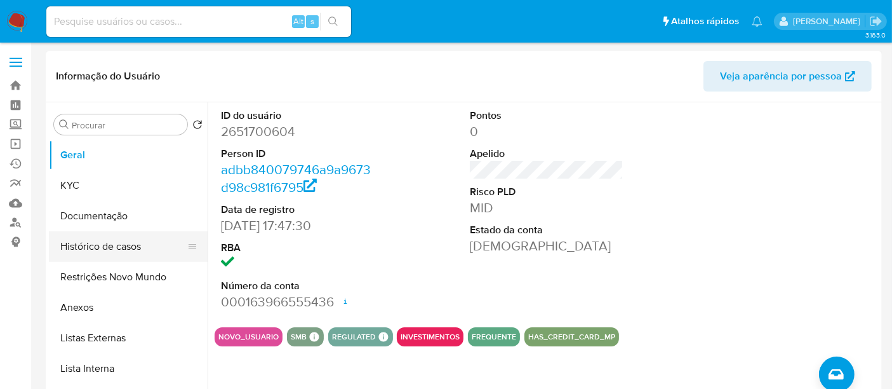
click at [107, 251] on button "Histórico de casos" at bounding box center [123, 246] width 149 height 30
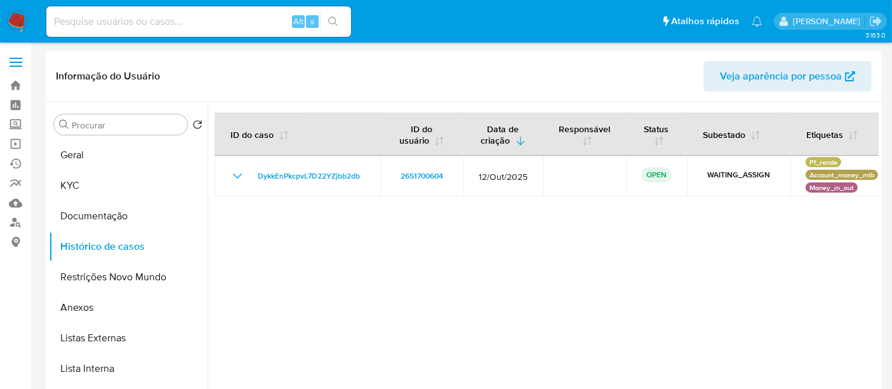
click at [106, 22] on input at bounding box center [198, 21] width 305 height 17
paste input "1190288211"
type input "1190288211"
drag, startPoint x: 332, startPoint y: 23, endPoint x: 338, endPoint y: 35, distance: 13.4
click at [331, 22] on icon "search-icon" at bounding box center [333, 22] width 10 height 10
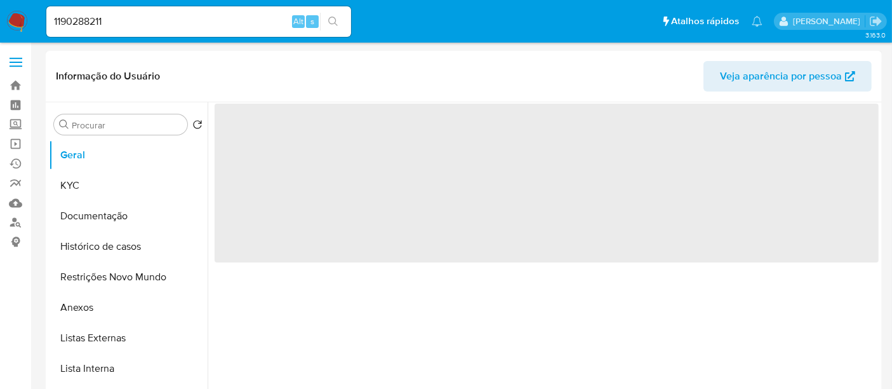
select select "10"
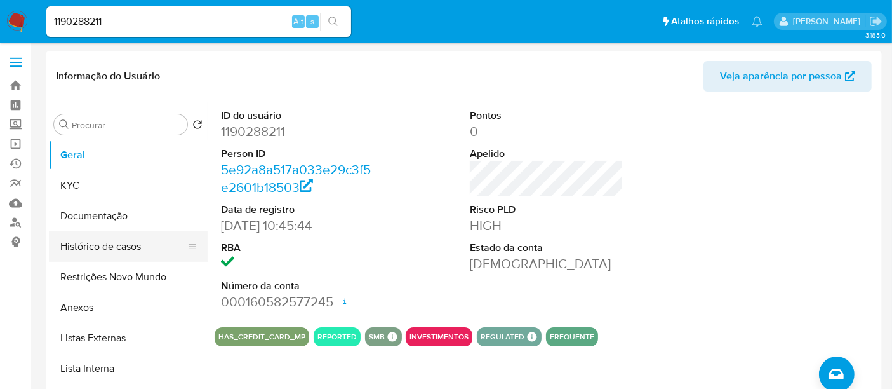
click at [100, 244] on button "Histórico de casos" at bounding box center [123, 246] width 149 height 30
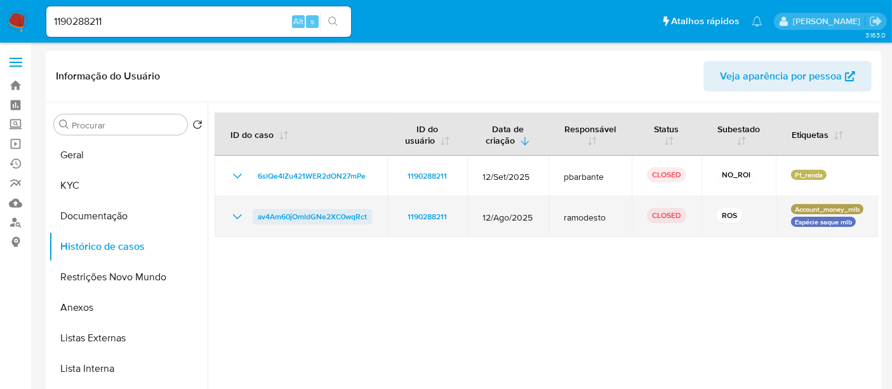
click at [342, 211] on span "av4Am60jOmldGNe2XC0wqRct" at bounding box center [312, 216] width 109 height 15
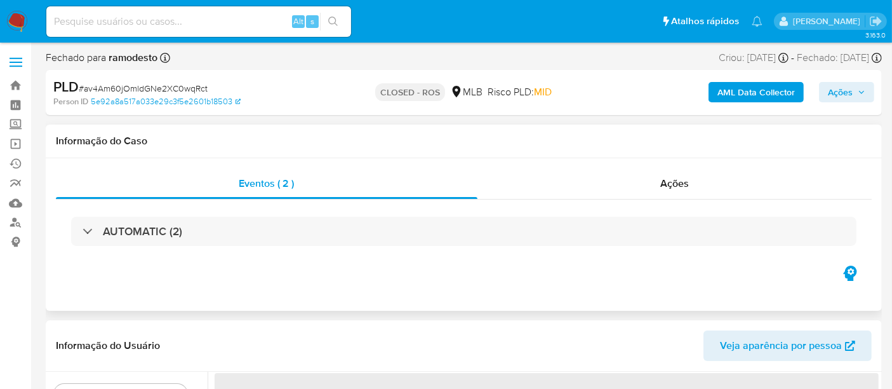
select select "10"
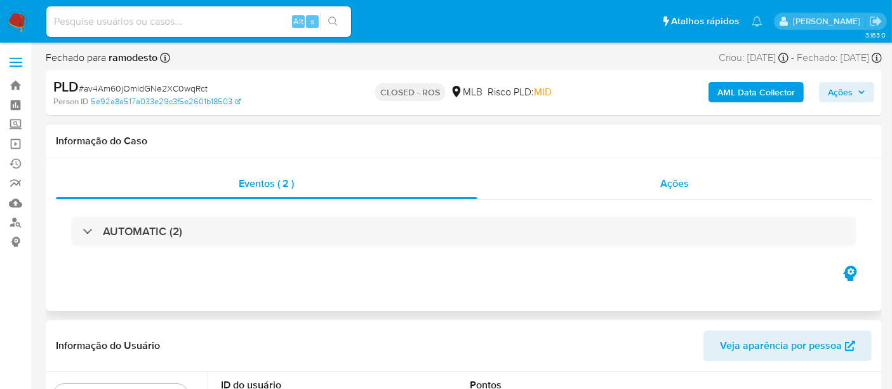
drag, startPoint x: 681, startPoint y: 184, endPoint x: 649, endPoint y: 180, distance: 32.6
click at [681, 184] on span "Ações" at bounding box center [674, 183] width 29 height 15
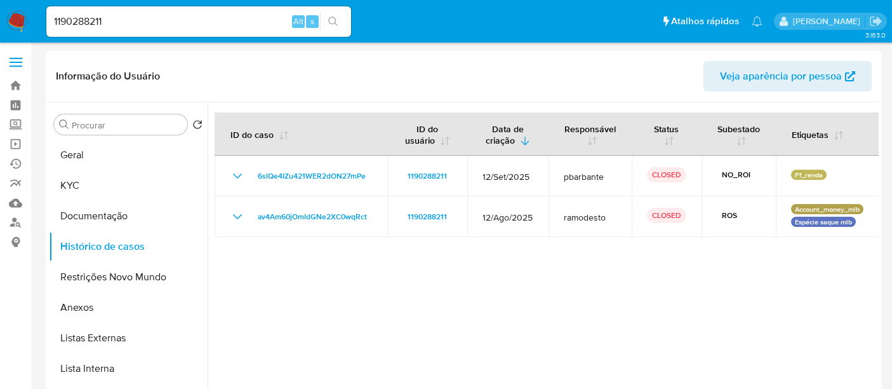
select select "10"
click at [0, 20] on nav "Pausado Ver notificaciones 1190288211 Alt s Atalhos rápidos Presiona las siguie…" at bounding box center [446, 21] width 892 height 43
paste input "2299679819"
type input "2299679819"
click at [330, 20] on icon "search-icon" at bounding box center [333, 22] width 10 height 10
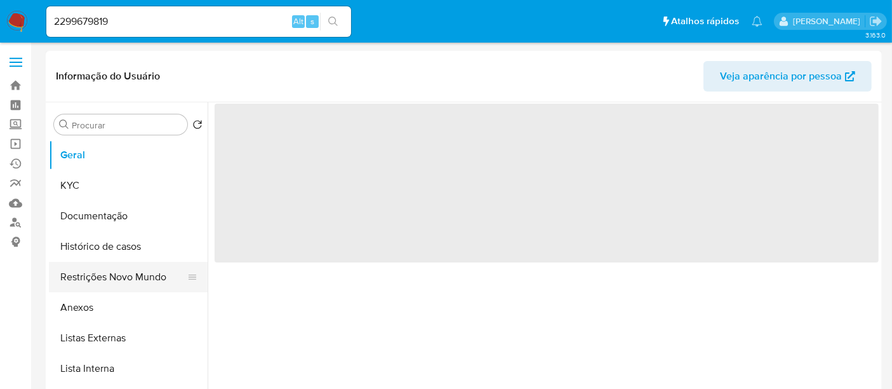
select select "10"
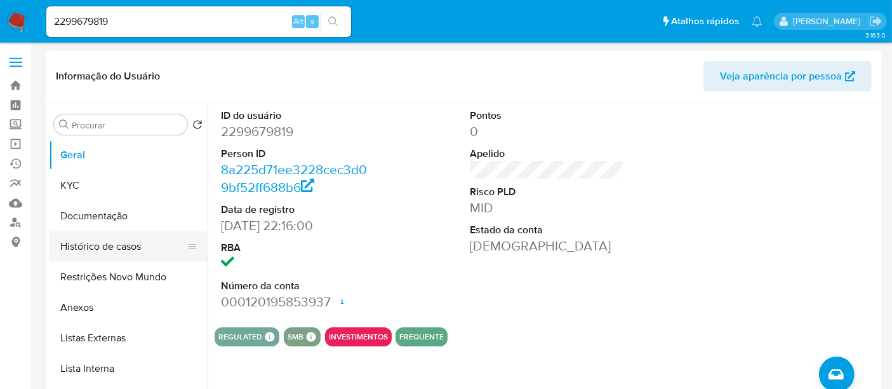
click at [103, 240] on button "Histórico de casos" at bounding box center [123, 246] width 149 height 30
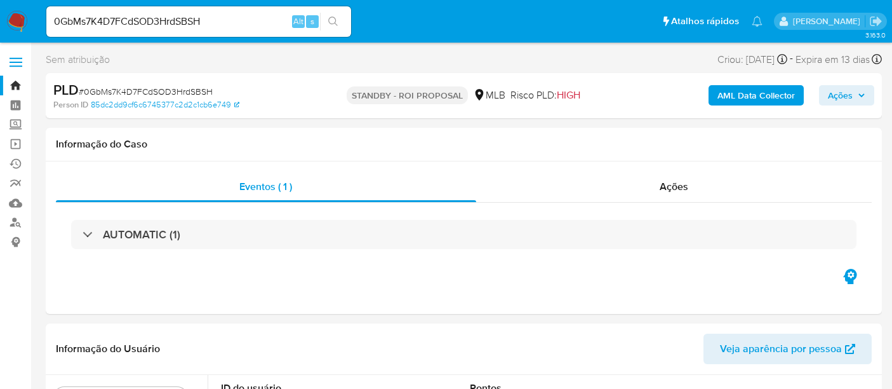
select select "10"
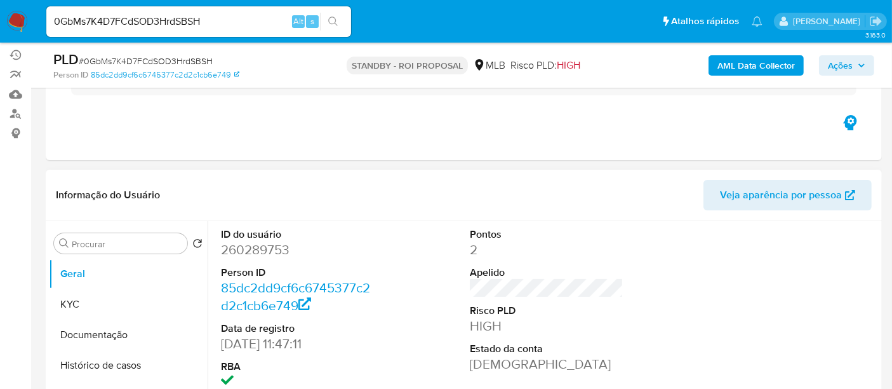
scroll to position [141, 0]
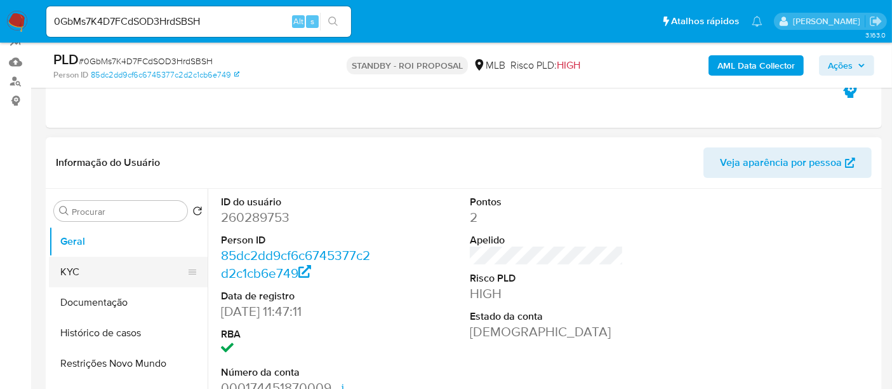
click at [79, 271] on button "KYC" at bounding box center [123, 272] width 149 height 30
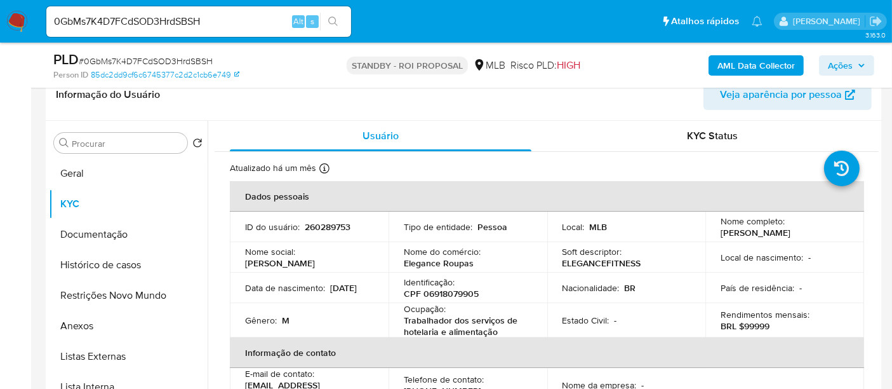
scroll to position [184, 0]
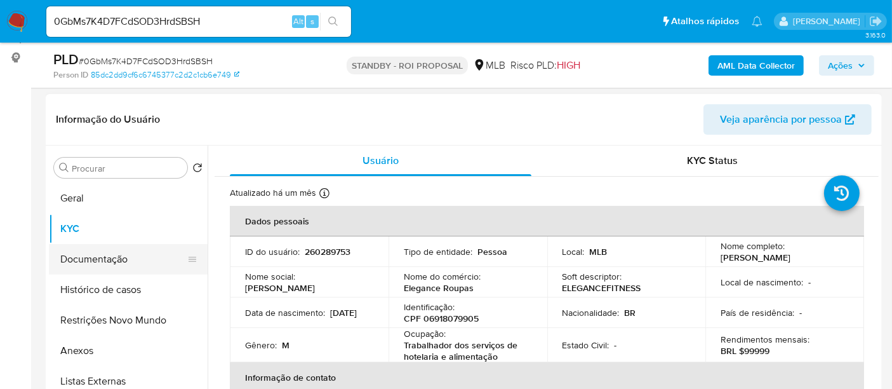
click at [90, 262] on button "Documentação" at bounding box center [123, 259] width 149 height 30
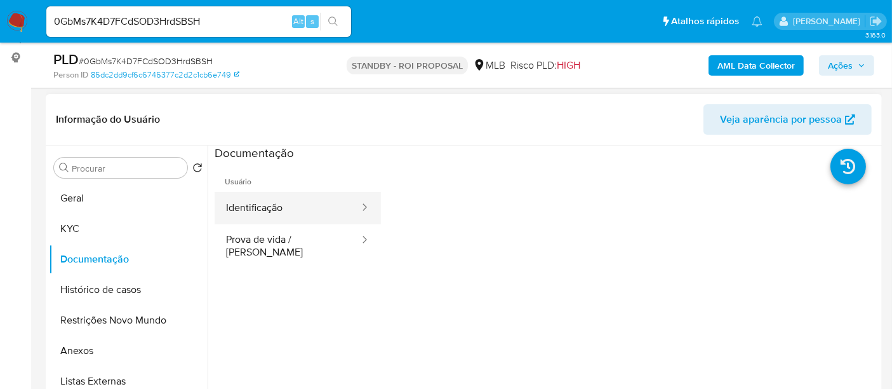
click at [259, 211] on button "Identificação" at bounding box center [288, 208] width 146 height 32
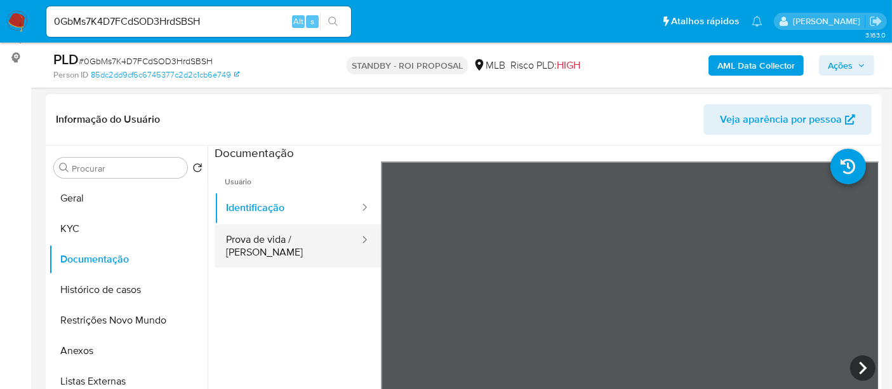
click at [260, 238] on button "Prova de vida / [PERSON_NAME]" at bounding box center [288, 245] width 146 height 43
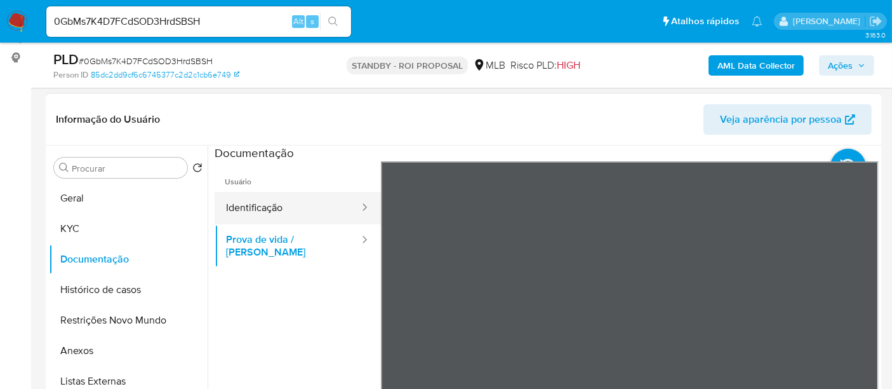
click at [252, 206] on button "Identificação" at bounding box center [288, 208] width 146 height 32
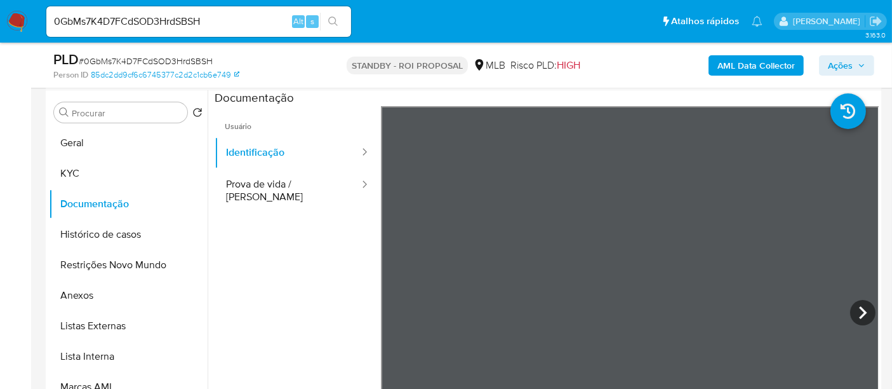
scroll to position [250, 0]
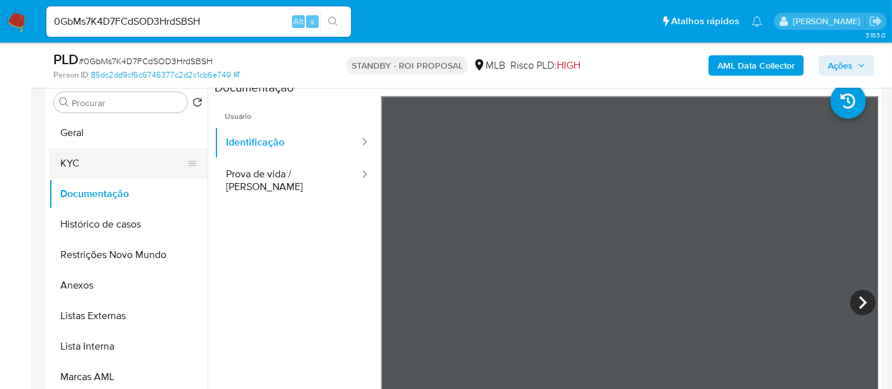
drag, startPoint x: 86, startPoint y: 159, endPoint x: 168, endPoint y: 172, distance: 83.6
click at [87, 159] on button "KYC" at bounding box center [123, 163] width 149 height 30
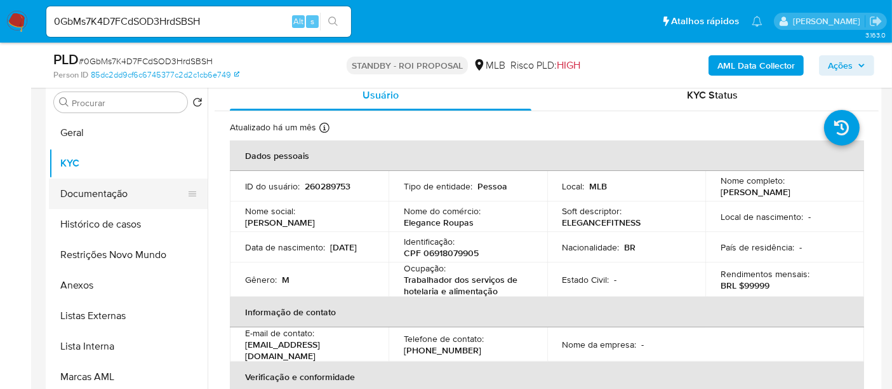
click at [104, 195] on button "Documentação" at bounding box center [123, 193] width 149 height 30
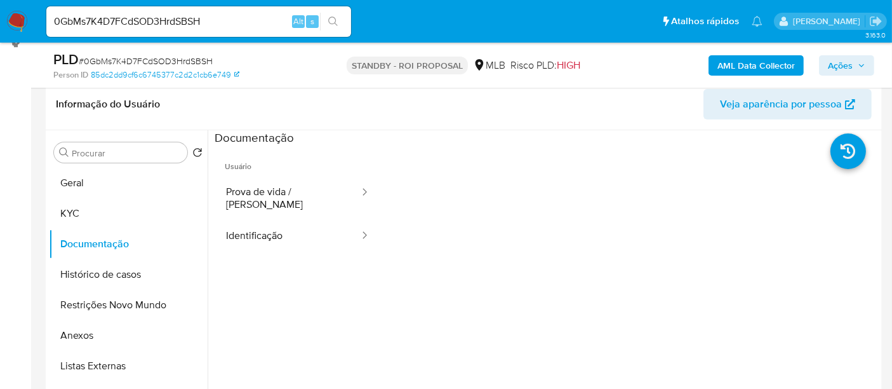
scroll to position [179, 0]
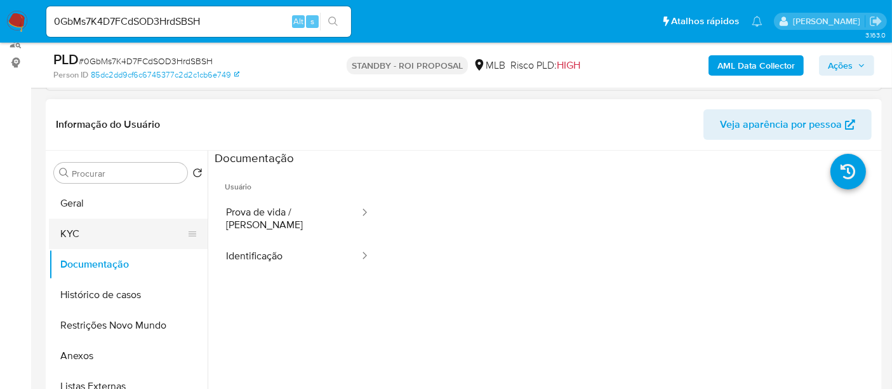
click at [89, 230] on button "KYC" at bounding box center [123, 233] width 149 height 30
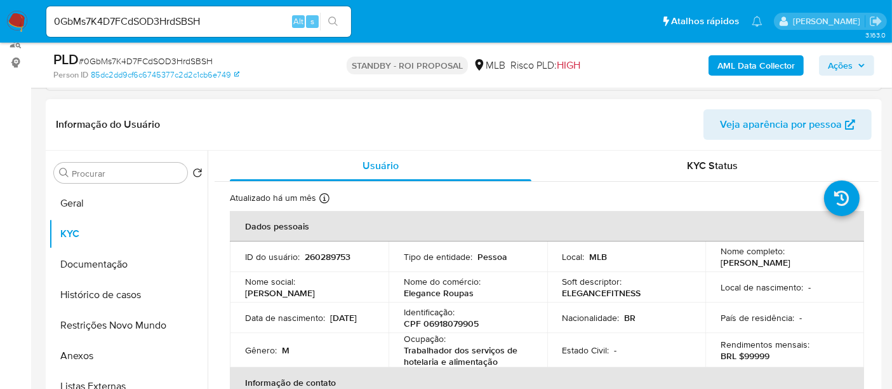
scroll to position [70, 0]
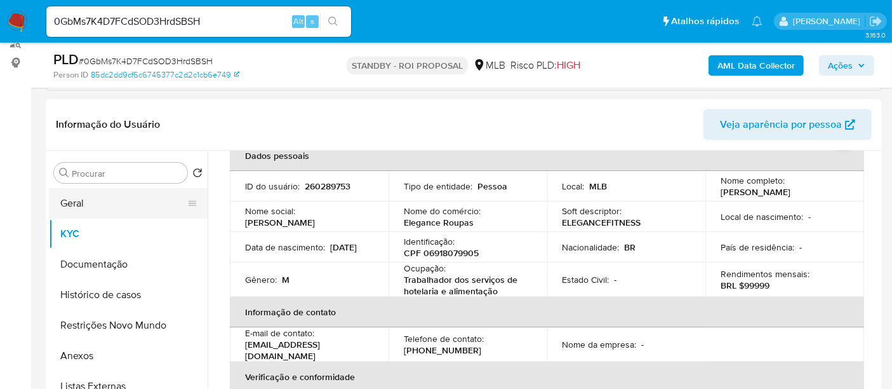
drag, startPoint x: 76, startPoint y: 206, endPoint x: 84, endPoint y: 205, distance: 8.9
click at [76, 205] on button "Geral" at bounding box center [123, 203] width 149 height 30
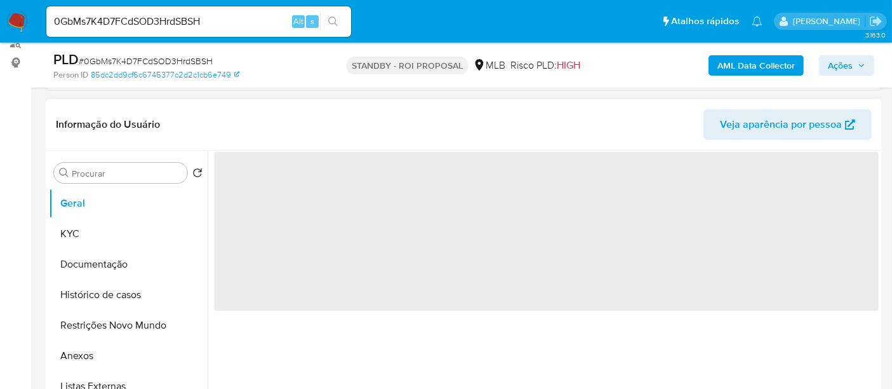
scroll to position [0, 0]
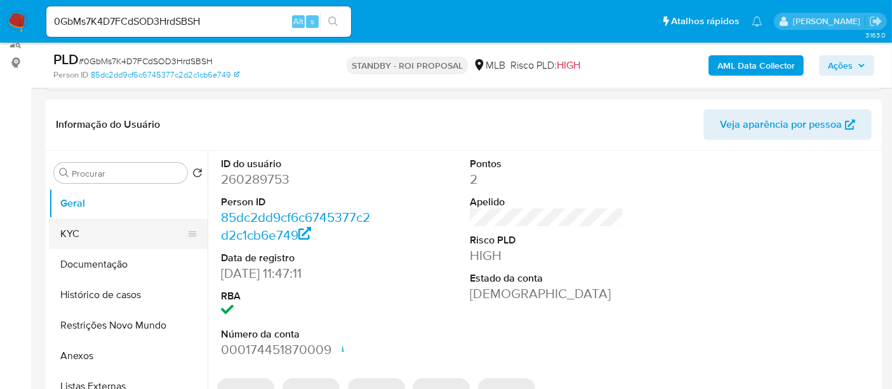
click at [76, 227] on button "KYC" at bounding box center [123, 233] width 149 height 30
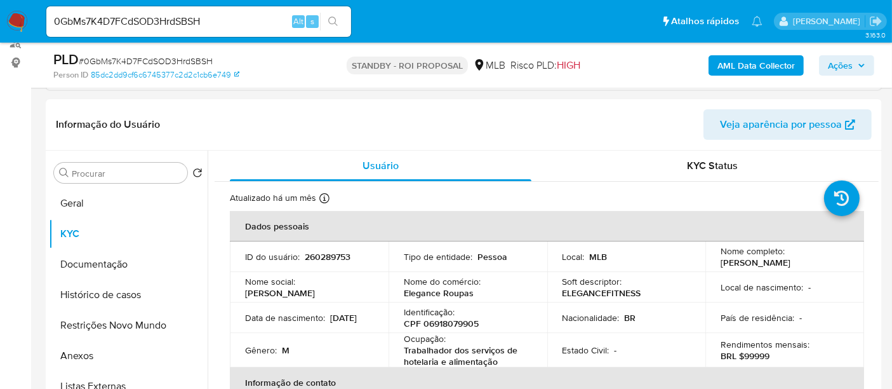
scroll to position [70, 0]
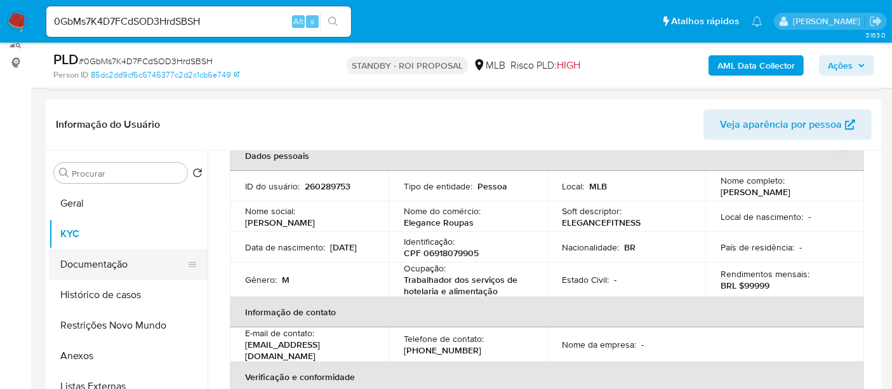
click at [77, 258] on button "Documentação" at bounding box center [123, 264] width 149 height 30
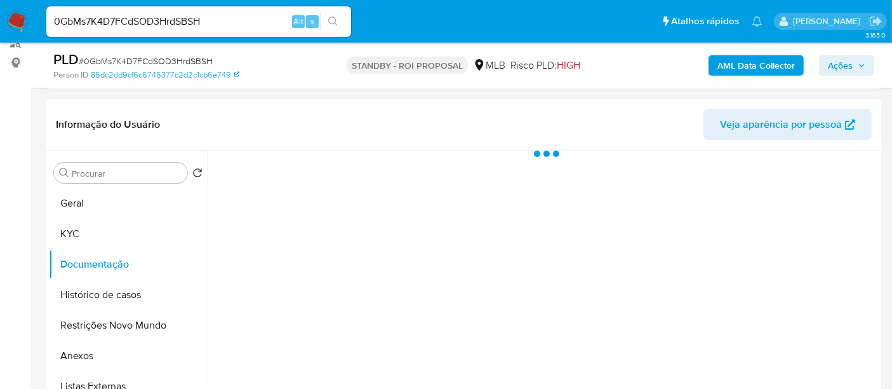
scroll to position [0, 0]
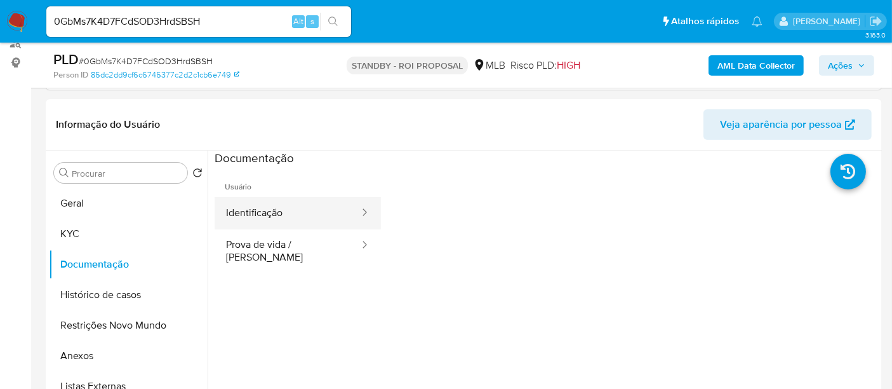
click at [281, 207] on button "Identificação" at bounding box center [288, 213] width 146 height 32
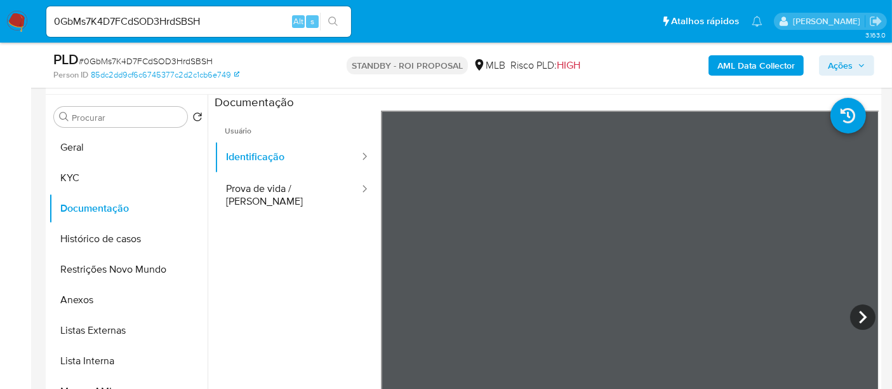
scroll to position [250, 0]
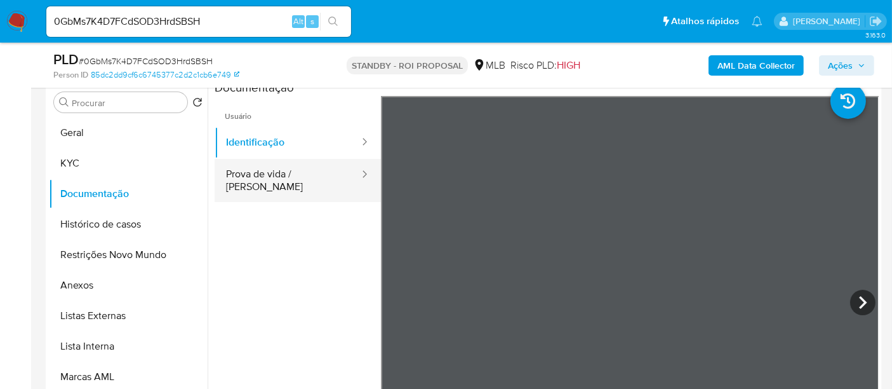
click at [295, 177] on button "Prova de vida / [PERSON_NAME]" at bounding box center [288, 180] width 146 height 43
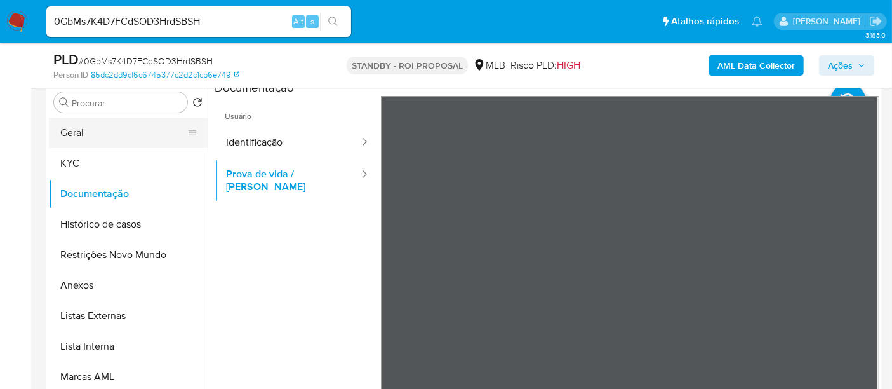
click at [78, 135] on button "Geral" at bounding box center [123, 132] width 149 height 30
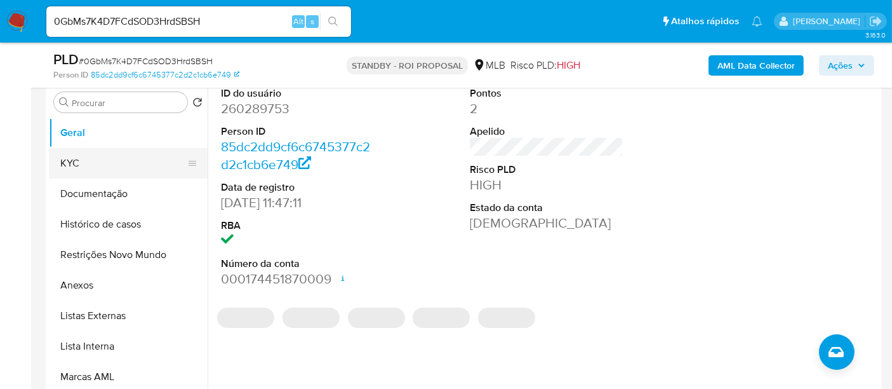
click at [76, 162] on button "KYC" at bounding box center [123, 163] width 149 height 30
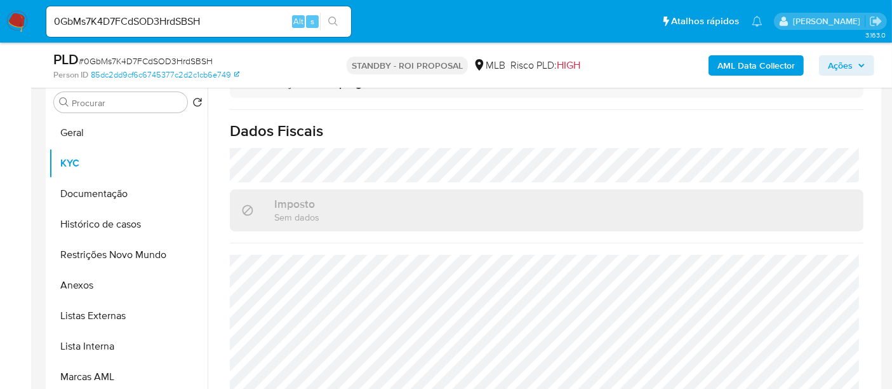
scroll to position [580, 0]
drag, startPoint x: 217, startPoint y: 21, endPoint x: 0, endPoint y: 30, distance: 217.4
click at [0, 30] on nav "Pausado Ver notificaciones 0GbMs7K4D7FCdSOD3HrdSBSH Alt s Atalhos rápidos Presi…" at bounding box center [446, 21] width 892 height 43
paste input "VsjL3aeC5iuGuf2gcTw45c4I"
type input "VsjL3aeC5iuGuf2gcTw45c4I"
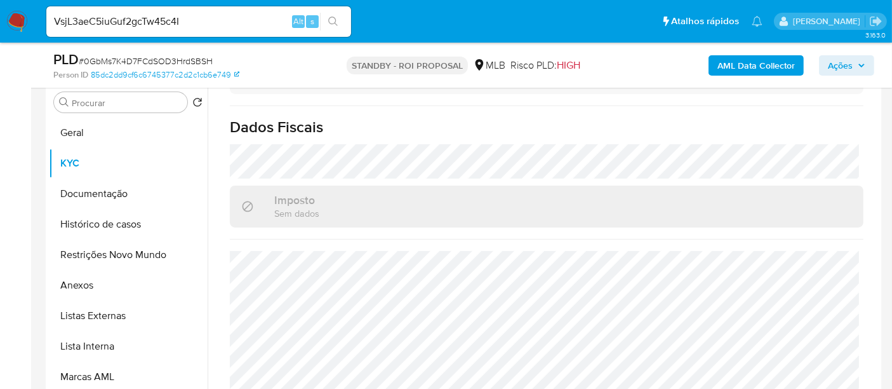
drag, startPoint x: 332, startPoint y: 17, endPoint x: 357, endPoint y: 17, distance: 24.8
click at [332, 17] on icon "search-icon" at bounding box center [333, 22] width 10 height 10
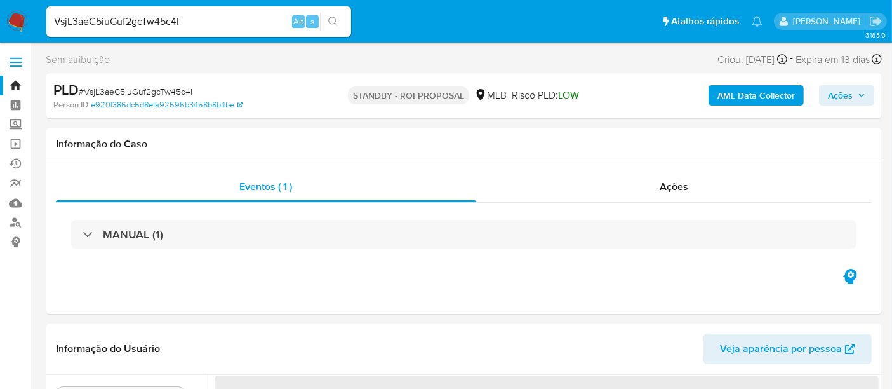
select select "10"
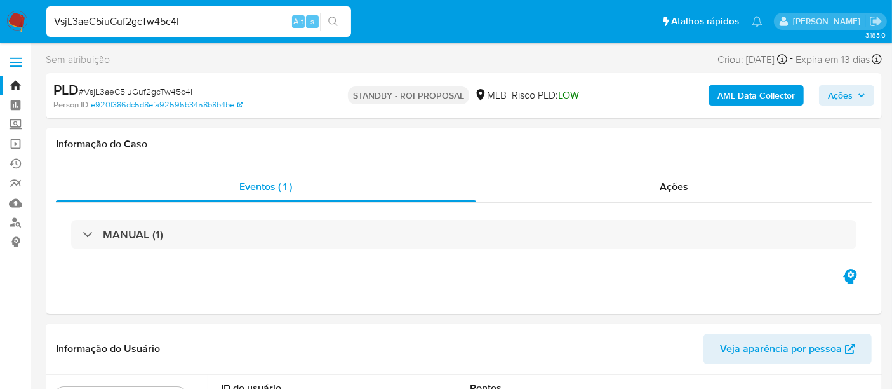
drag, startPoint x: 203, startPoint y: 22, endPoint x: 0, endPoint y: 19, distance: 202.6
click at [0, 19] on nav "Pausado Ver notificaciones VsjL3aeC5iuGuf2gcTw45c4I Alt s Atalhos rápidos Presi…" at bounding box center [446, 21] width 892 height 43
click at [330, 19] on icon "search-icon" at bounding box center [333, 22] width 10 height 10
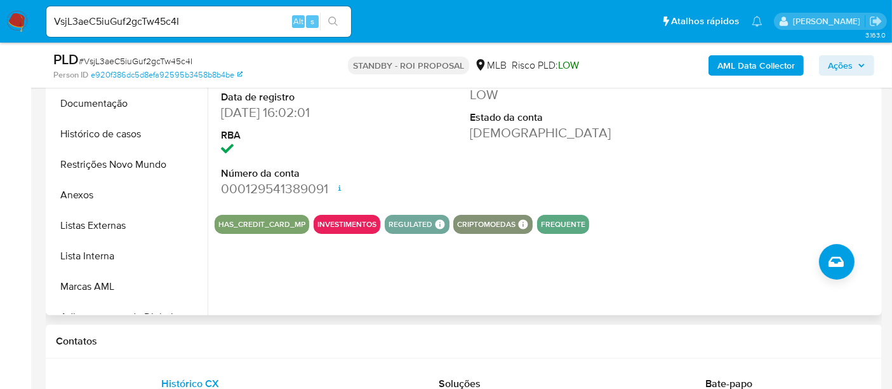
scroll to position [211, 0]
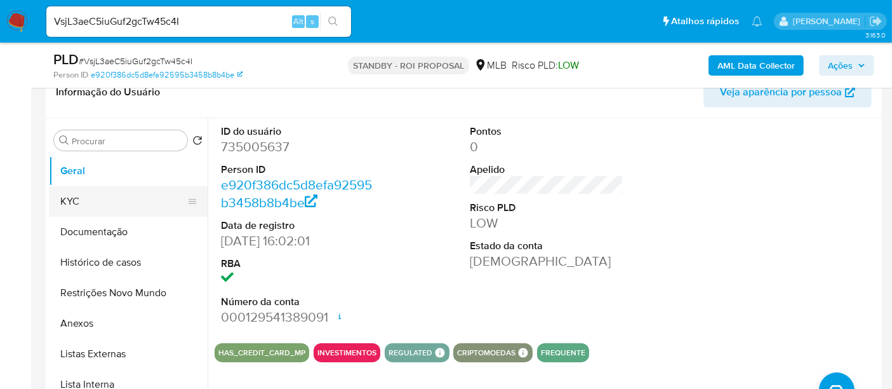
click at [84, 200] on button "KYC" at bounding box center [123, 201] width 149 height 30
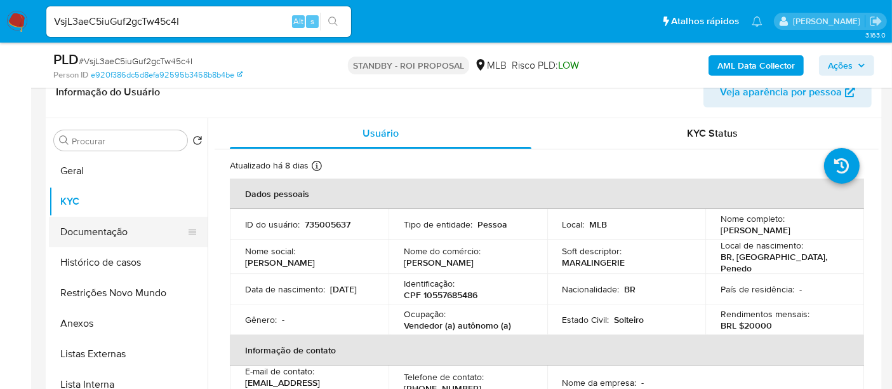
click at [106, 236] on button "Documentação" at bounding box center [123, 232] width 149 height 30
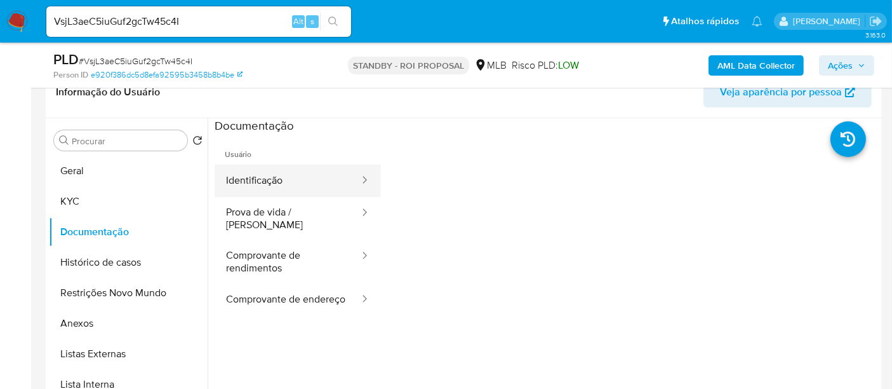
click at [265, 178] on button "Identificação" at bounding box center [288, 180] width 146 height 32
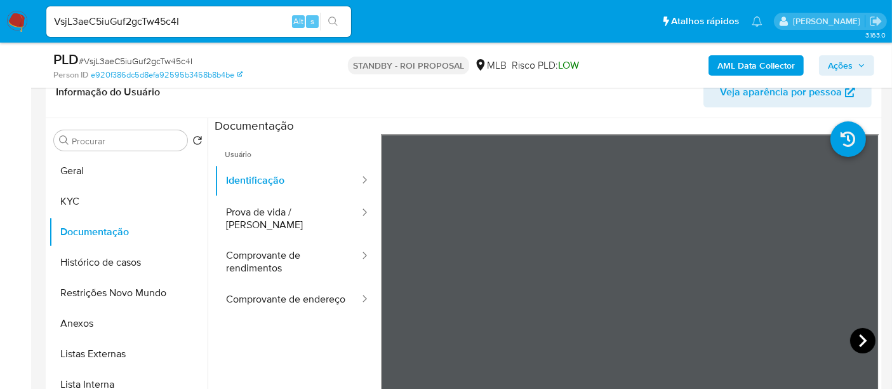
click at [851, 334] on icon at bounding box center [862, 340] width 25 height 25
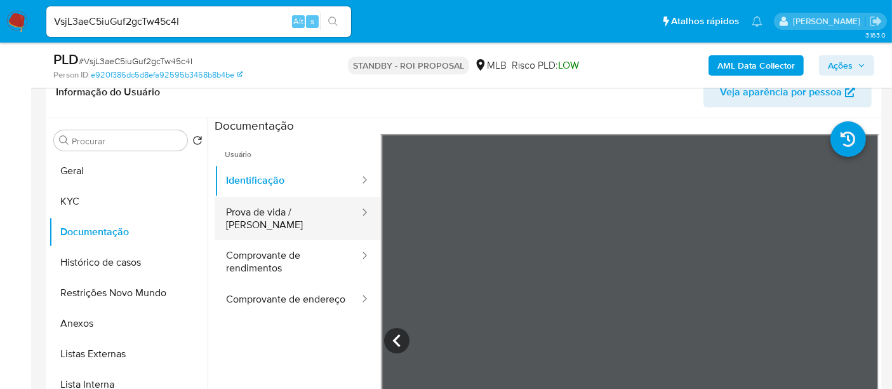
click at [292, 211] on button "Prova de vida / [PERSON_NAME]" at bounding box center [288, 218] width 146 height 43
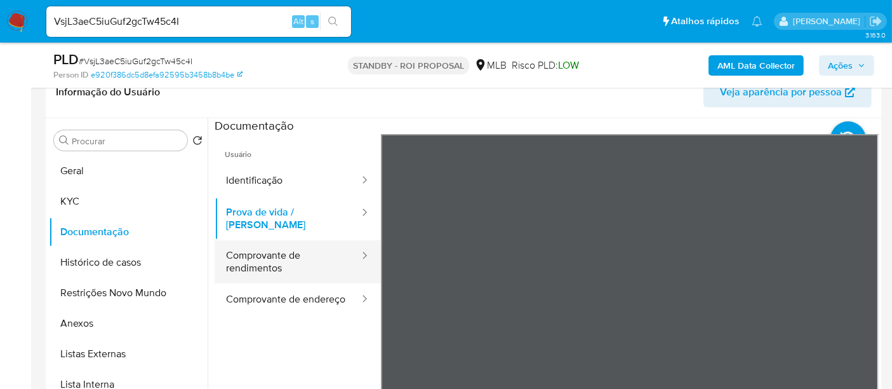
click at [266, 250] on button "Comprovante de rendimentos" at bounding box center [288, 261] width 146 height 43
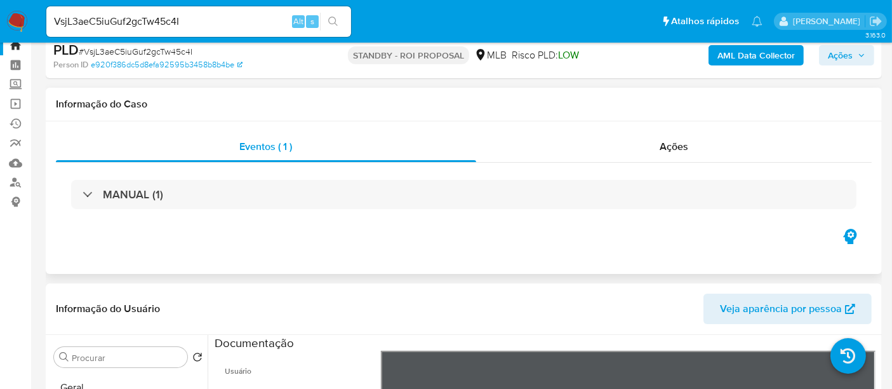
scroll to position [0, 0]
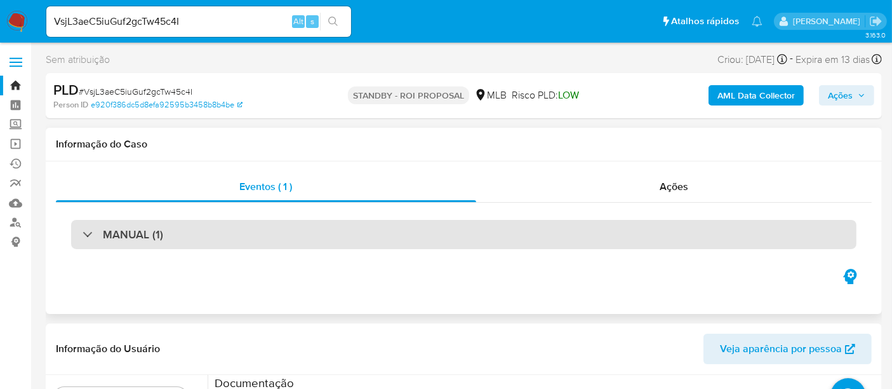
click at [236, 239] on div "MANUAL (1)" at bounding box center [464, 234] width 786 height 29
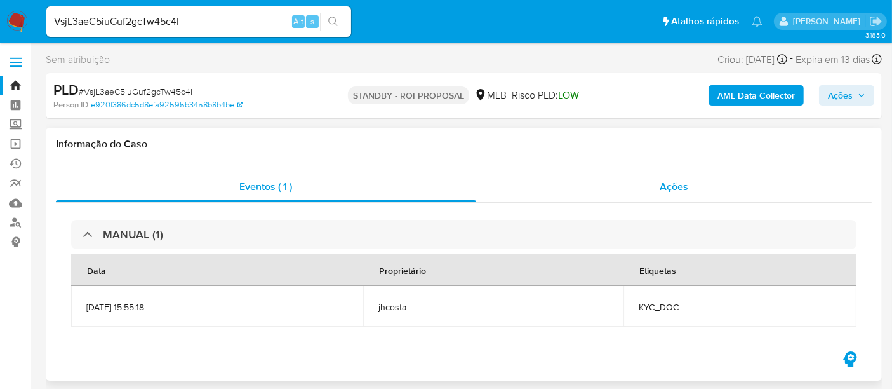
click at [673, 187] on span "Ações" at bounding box center [674, 186] width 29 height 15
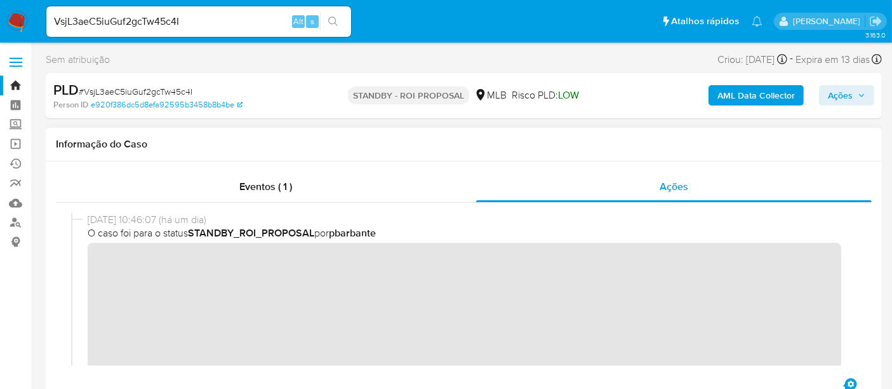
scroll to position [305, 0]
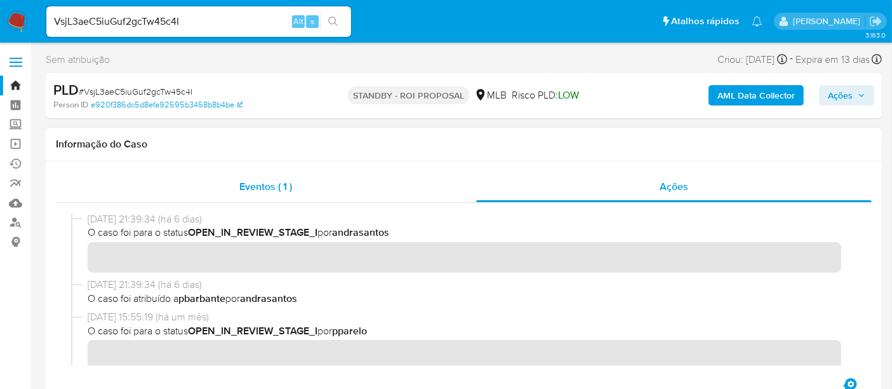
click at [243, 192] on span "Eventos ( 1 )" at bounding box center [265, 186] width 53 height 15
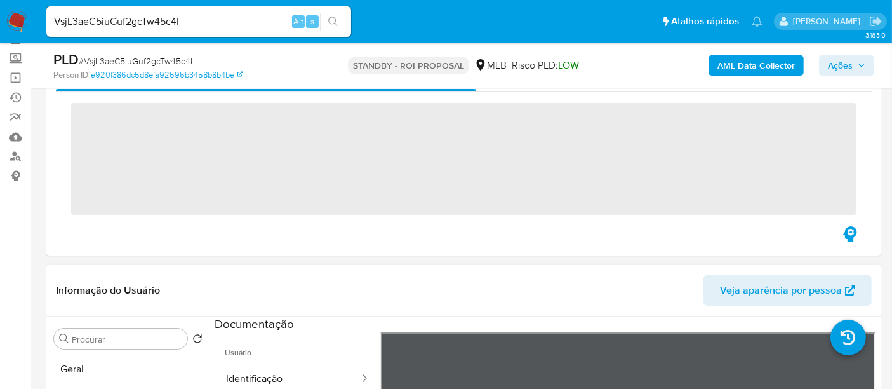
scroll to position [141, 0]
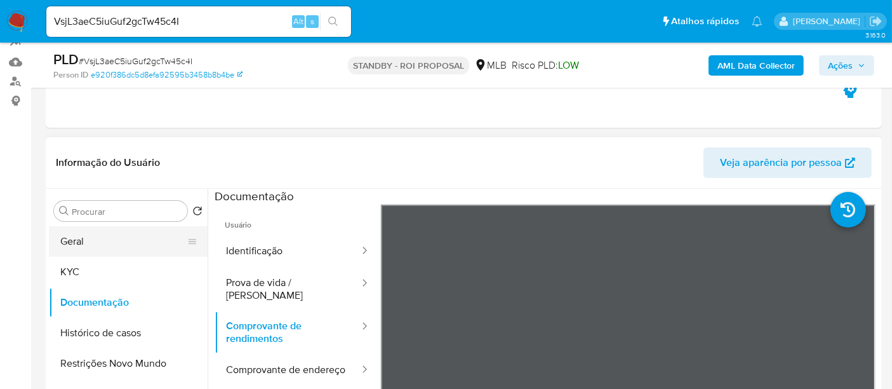
drag, startPoint x: 91, startPoint y: 237, endPoint x: 108, endPoint y: 237, distance: 16.5
click at [90, 237] on button "Geral" at bounding box center [123, 241] width 149 height 30
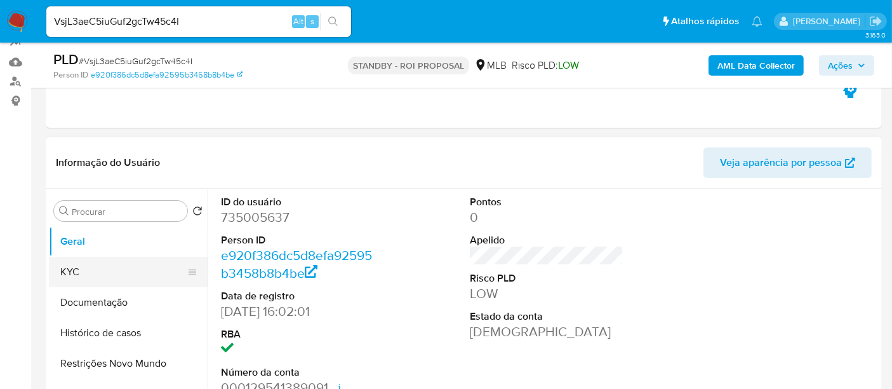
drag, startPoint x: 78, startPoint y: 270, endPoint x: 104, endPoint y: 270, distance: 25.4
click at [78, 270] on button "KYC" at bounding box center [123, 272] width 149 height 30
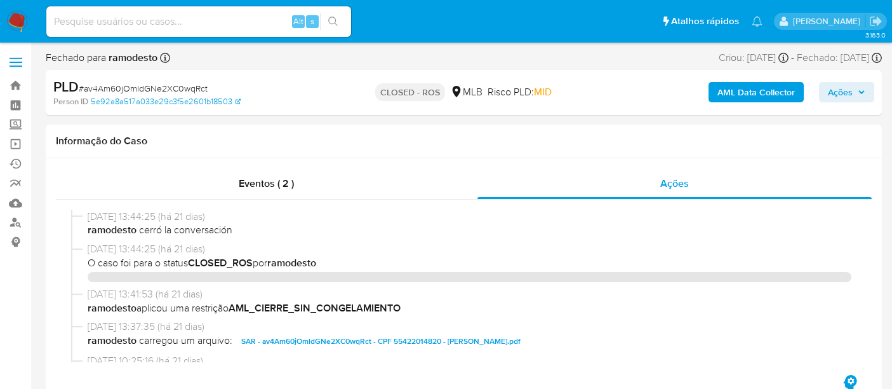
select select "10"
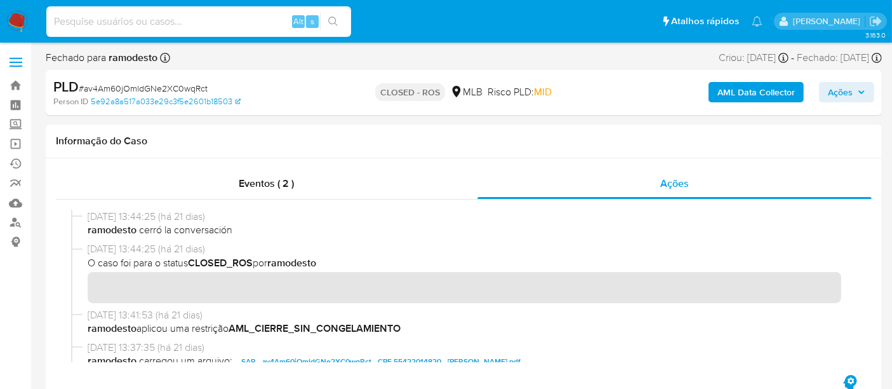
click at [90, 24] on input at bounding box center [198, 21] width 305 height 17
paste input "0GbMs7K4D7FCdSOD3HrdSBSH"
type input "0GbMs7K4D7FCdSOD3HrdSBSH"
click at [331, 15] on button "search-icon" at bounding box center [333, 22] width 26 height 18
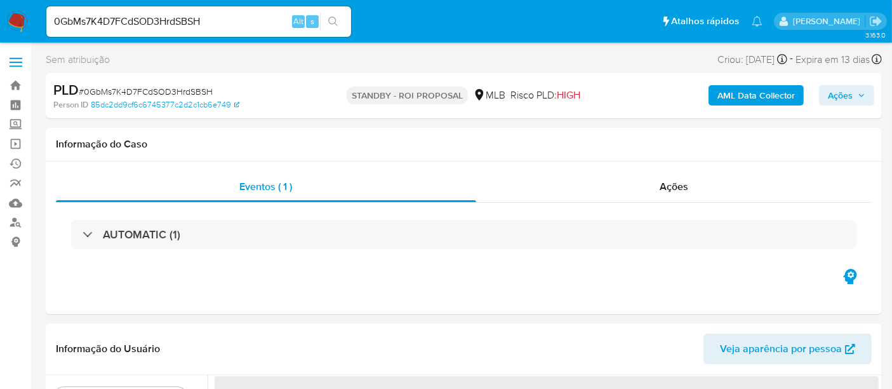
select select "10"
